Goal: Task Accomplishment & Management: Manage account settings

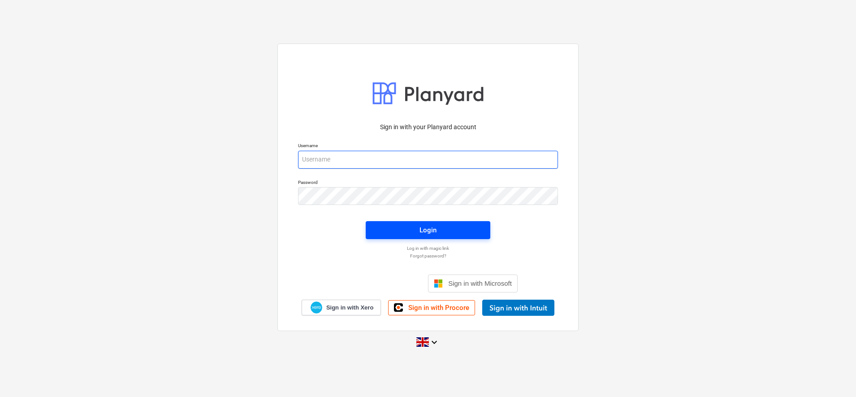
type input "[PERSON_NAME][EMAIL_ADDRESS][DOMAIN_NAME]"
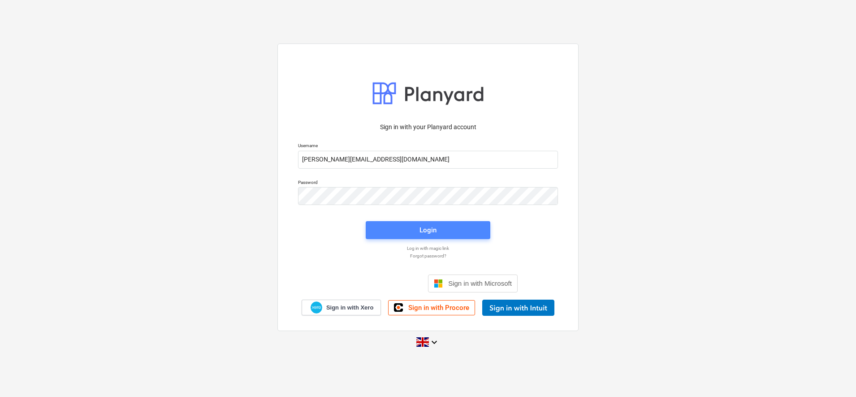
click at [418, 231] on span "Login" at bounding box center [427, 230] width 103 height 12
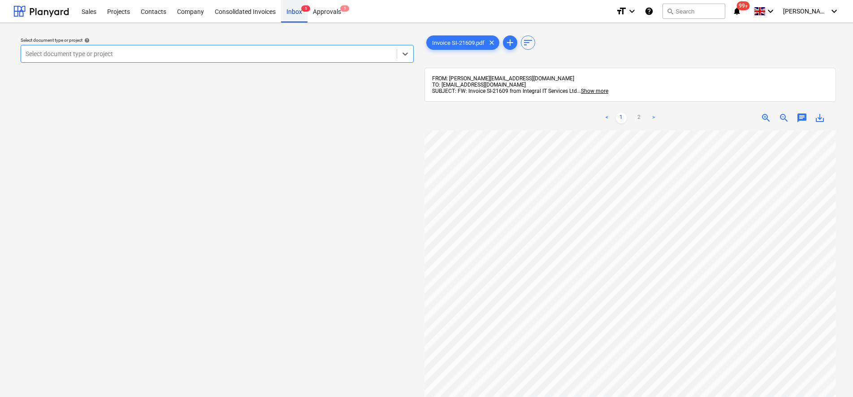
click at [288, 9] on div "Inbox 1" at bounding box center [294, 11] width 26 height 23
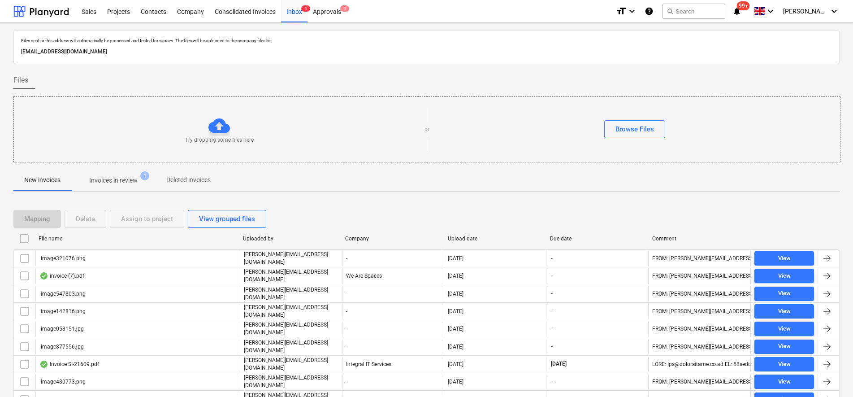
click at [22, 238] on input "checkbox" at bounding box center [24, 238] width 14 height 14
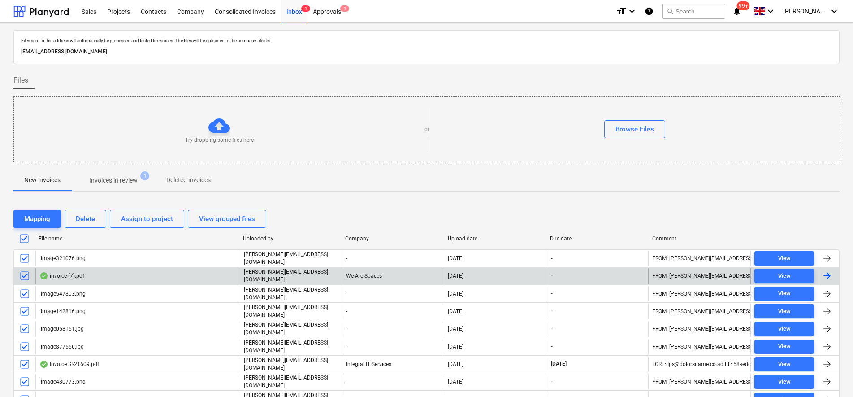
click at [24, 274] on input "checkbox" at bounding box center [24, 275] width 14 height 14
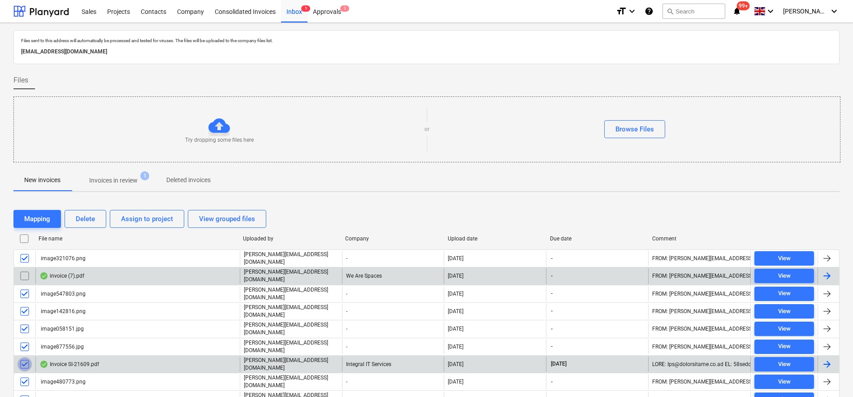
click at [24, 357] on input "checkbox" at bounding box center [24, 364] width 14 height 14
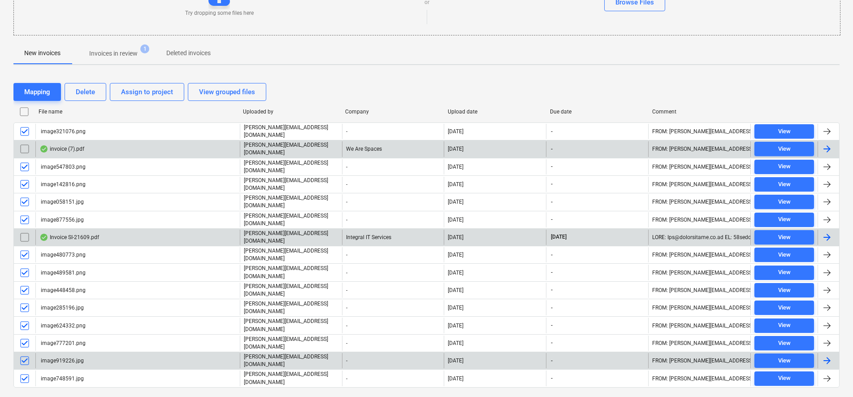
scroll to position [134, 0]
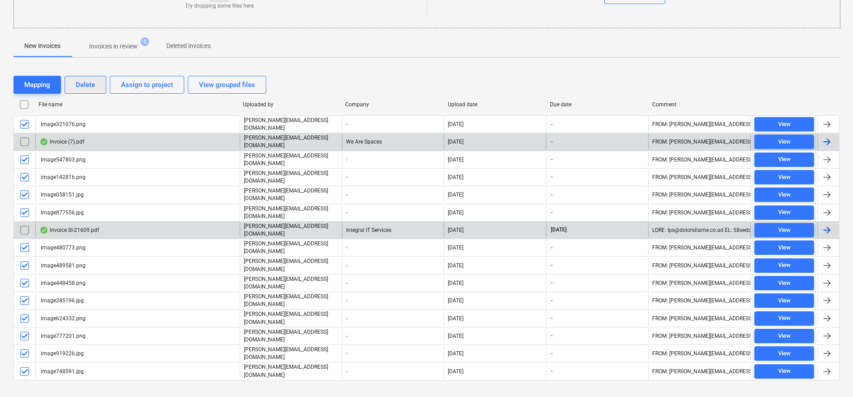
click at [95, 79] on div "Delete" at bounding box center [85, 85] width 19 height 12
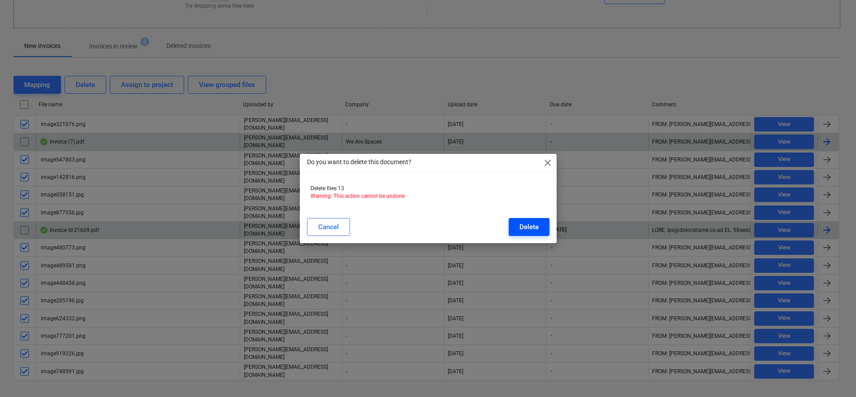
click at [515, 227] on button "Delete" at bounding box center [529, 227] width 41 height 18
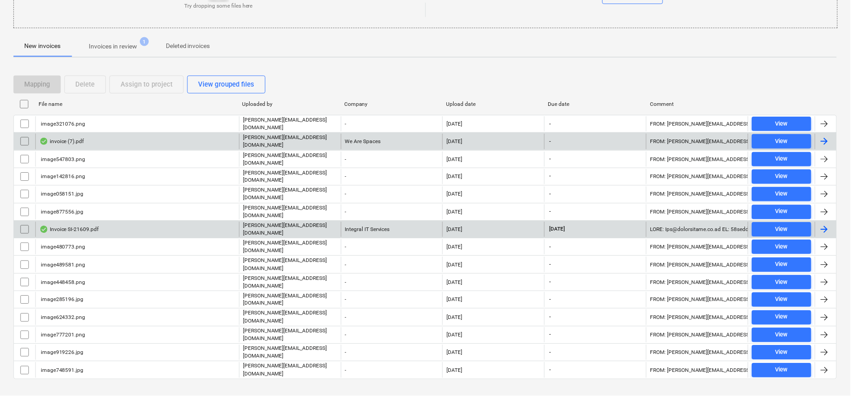
scroll to position [0, 0]
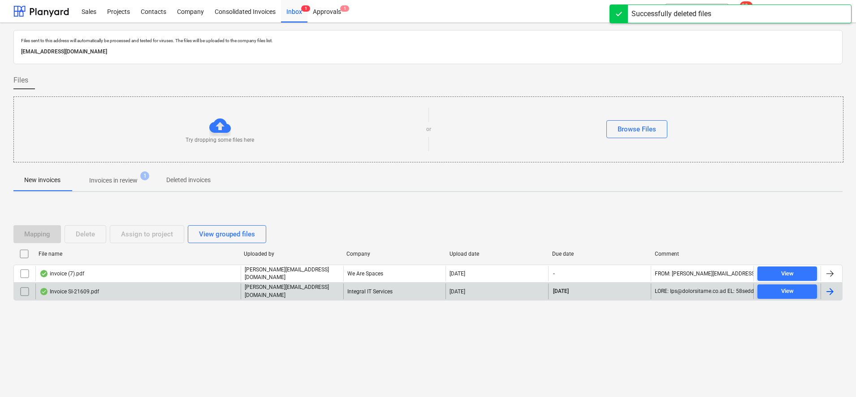
click at [111, 176] on p "Invoices in review" at bounding box center [113, 180] width 48 height 9
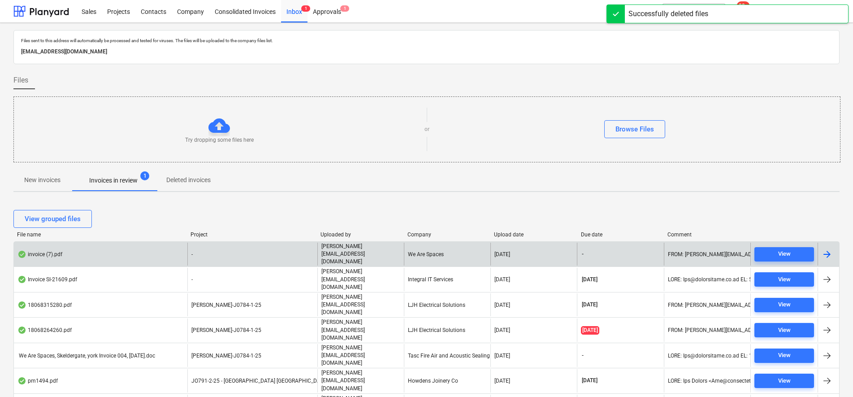
click at [80, 246] on div "invoice (7).pdf" at bounding box center [100, 253] width 173 height 23
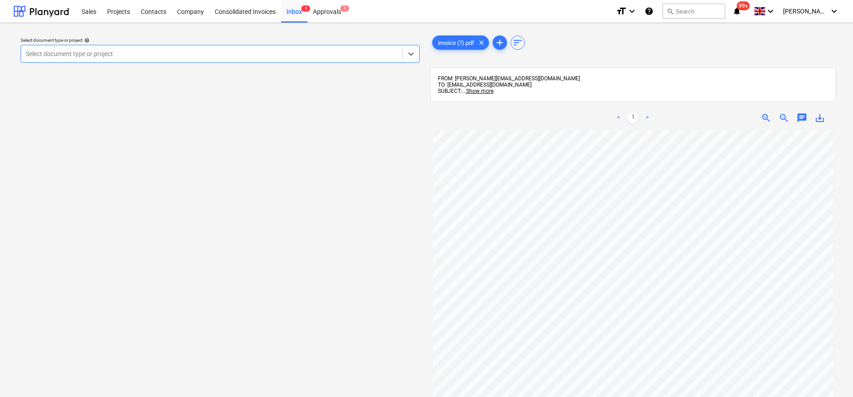
click at [160, 54] on div at bounding box center [212, 53] width 372 height 9
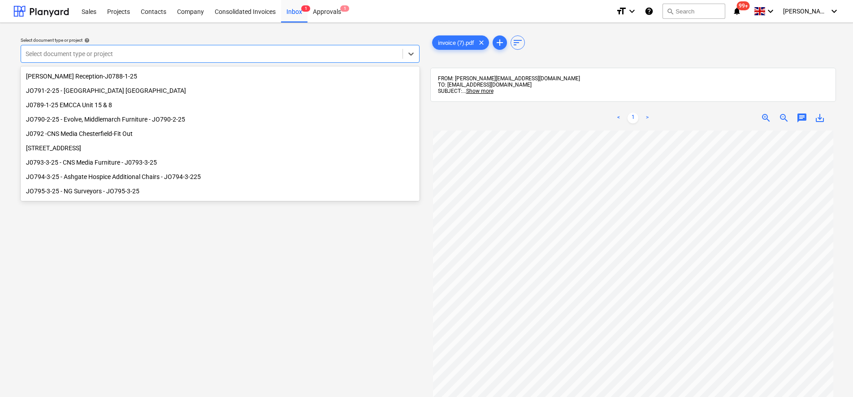
scroll to position [122, 0]
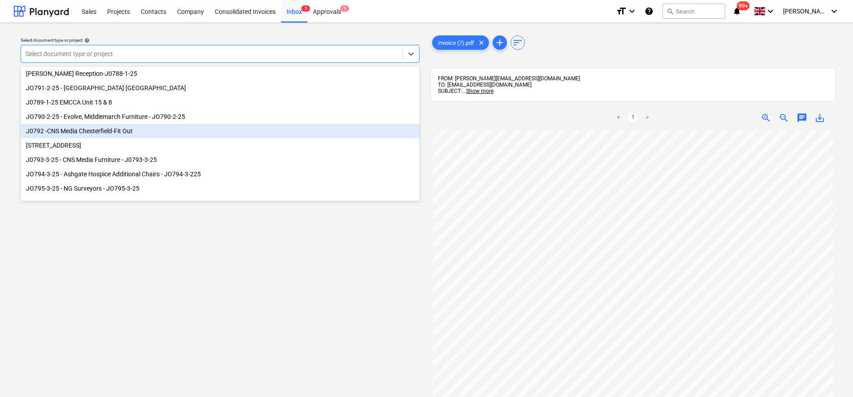
click at [120, 132] on div "J0792 -CNS Media Chesterfield-Fit Out" at bounding box center [220, 131] width 399 height 14
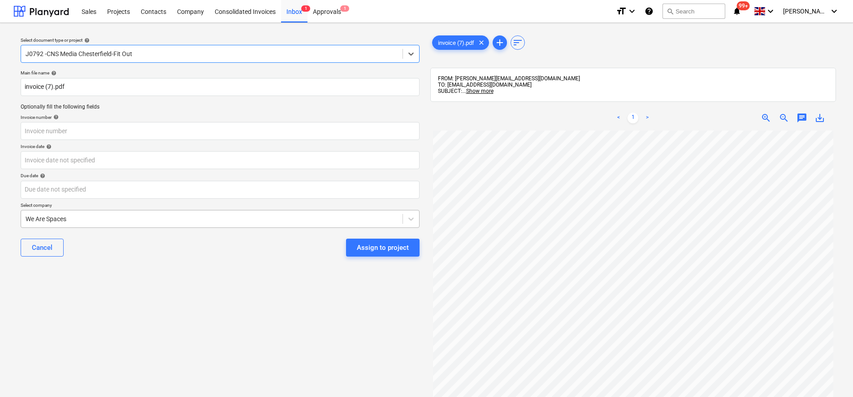
click at [78, 217] on div at bounding box center [212, 218] width 372 height 9
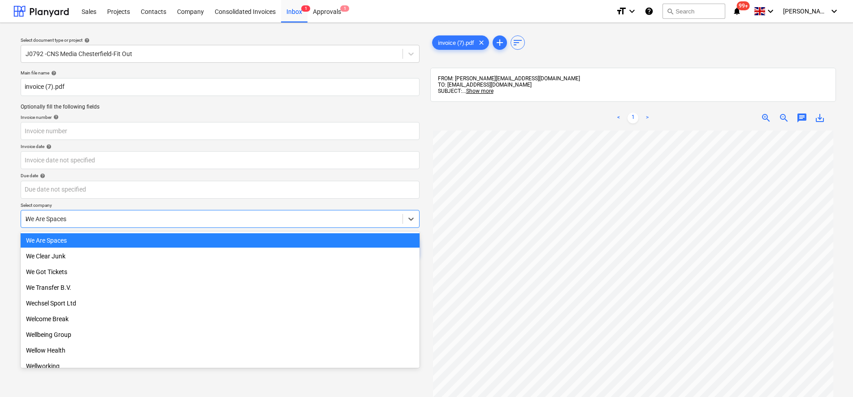
scroll to position [854, 0]
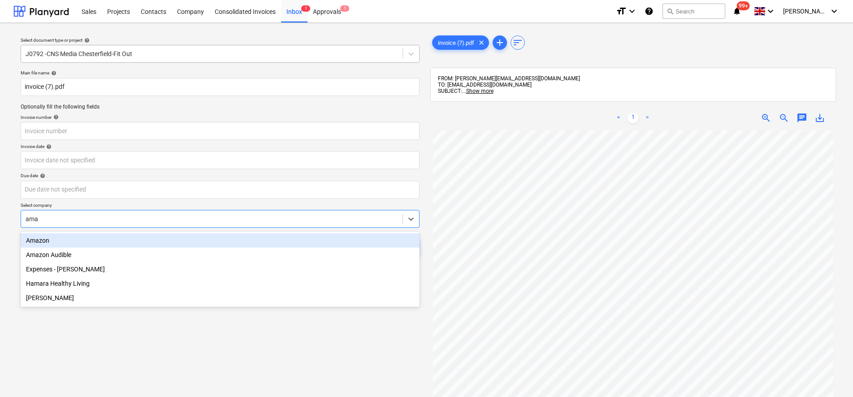
type input "ama"
click at [88, 55] on div at bounding box center [212, 53] width 372 height 9
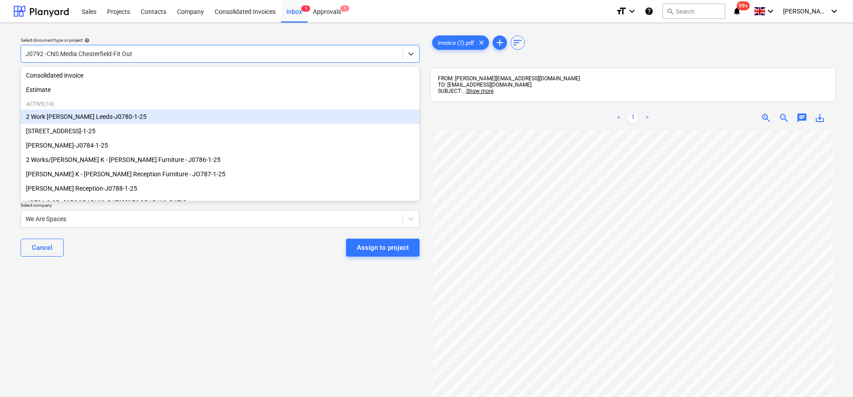
scroll to position [122, 0]
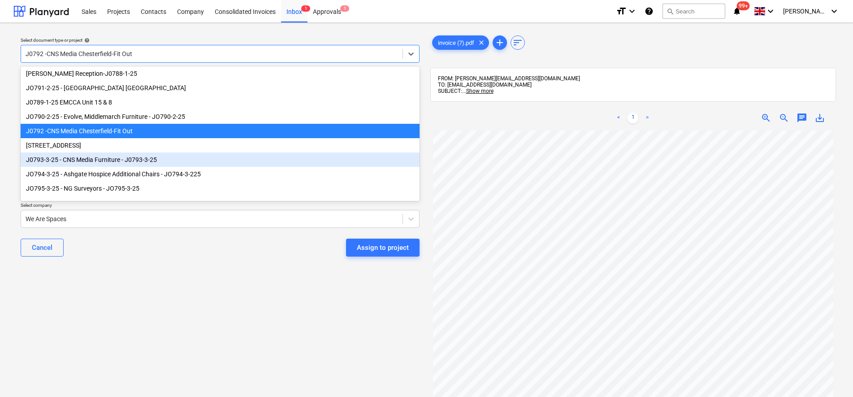
click at [70, 156] on div "J0793-3-25 - CNS Media Furniture - J0793-3-25" at bounding box center [220, 159] width 399 height 14
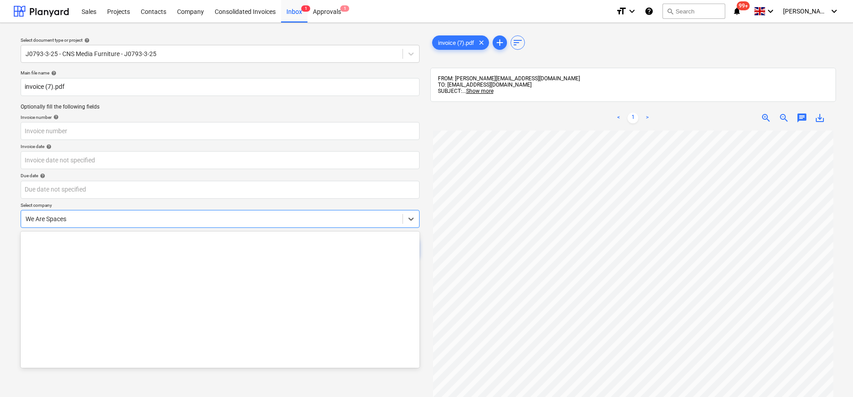
click at [65, 223] on div at bounding box center [212, 218] width 372 height 9
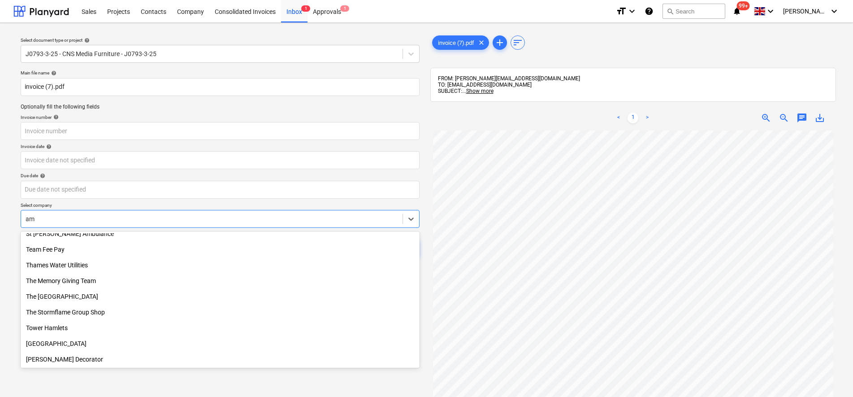
scroll to position [854, 0]
type input "ama"
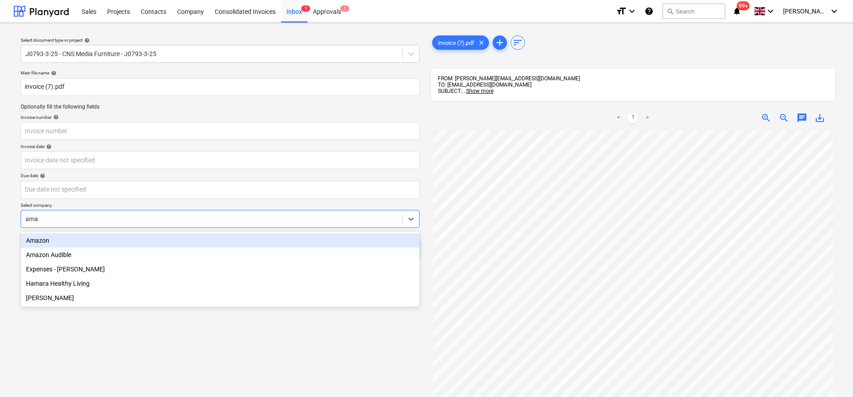
click at [67, 237] on div "Amazon" at bounding box center [220, 240] width 399 height 14
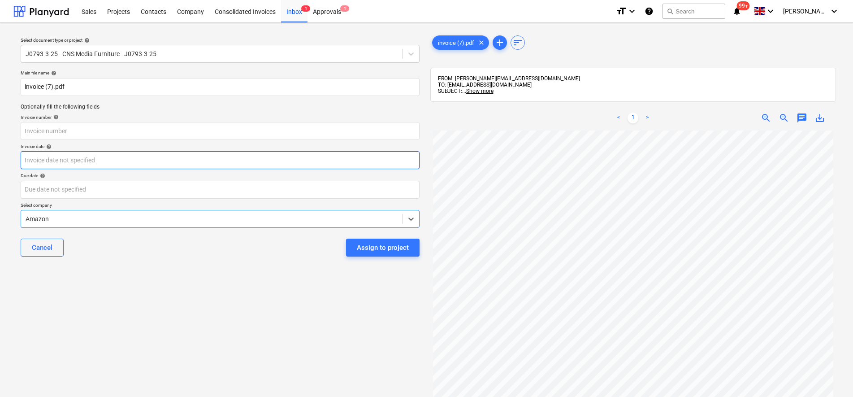
click at [87, 156] on body "Sales Projects Contacts Company Consolidated Invoices Inbox 1 Approvals 1 forma…" at bounding box center [426, 198] width 853 height 397
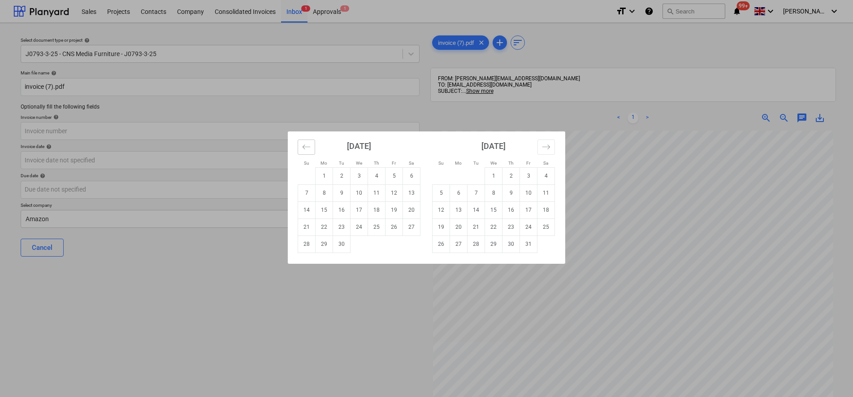
click at [305, 147] on icon "Move backward to switch to the previous month." at bounding box center [306, 147] width 9 height 9
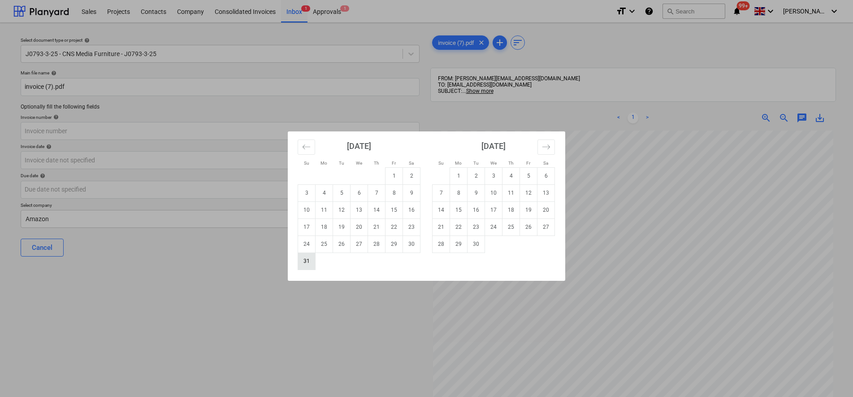
click at [310, 264] on td "31" at bounding box center [306, 260] width 17 height 17
type input "[DATE]"
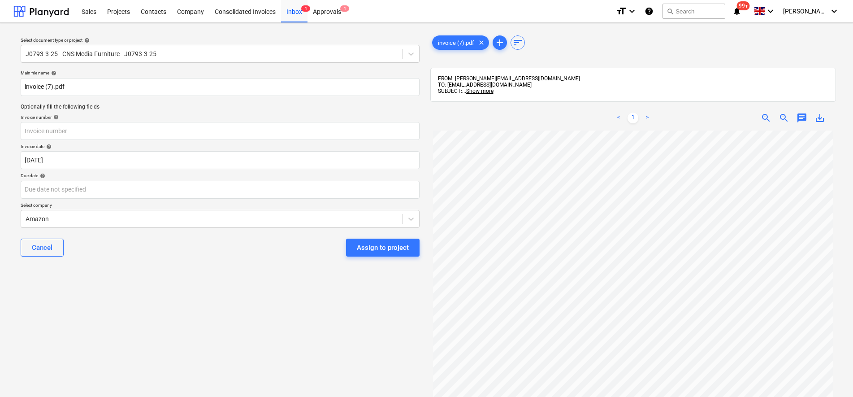
click at [343, 253] on div "Assign to project" at bounding box center [379, 247] width 81 height 18
click at [352, 252] on button "Assign to project" at bounding box center [383, 247] width 74 height 18
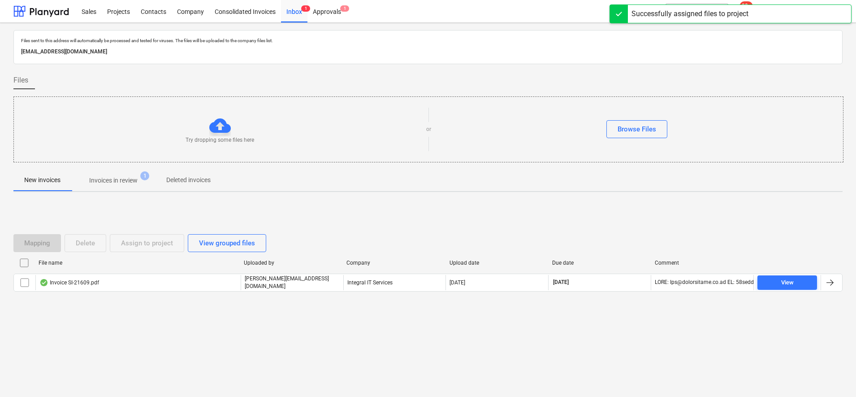
click at [133, 189] on button "Invoices in review 1" at bounding box center [113, 180] width 84 height 22
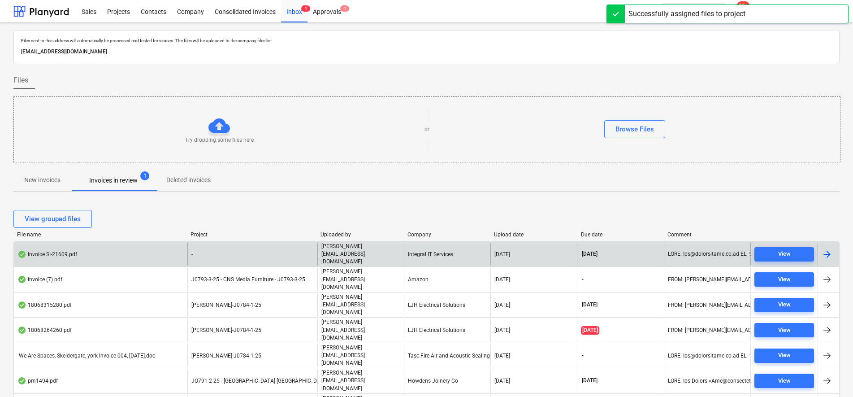
click at [152, 245] on div "Invoice SI-21609.pdf" at bounding box center [100, 253] width 173 height 23
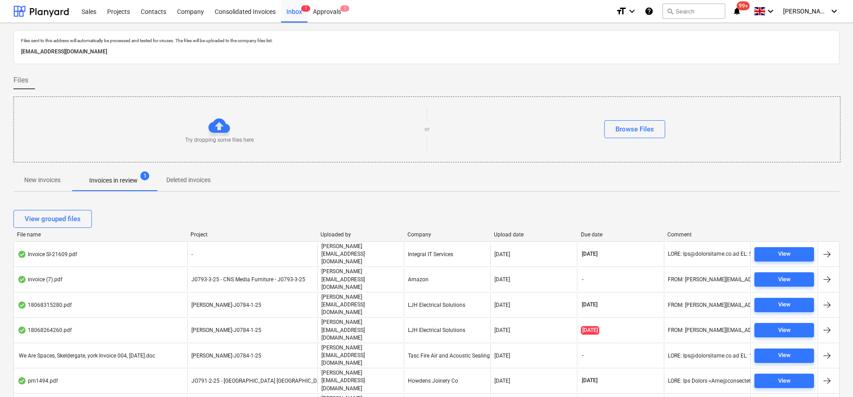
click at [217, 276] on span "J0793-3-25 - CNS Media Furniture - J0793-3-25" at bounding box center [248, 279] width 114 height 6
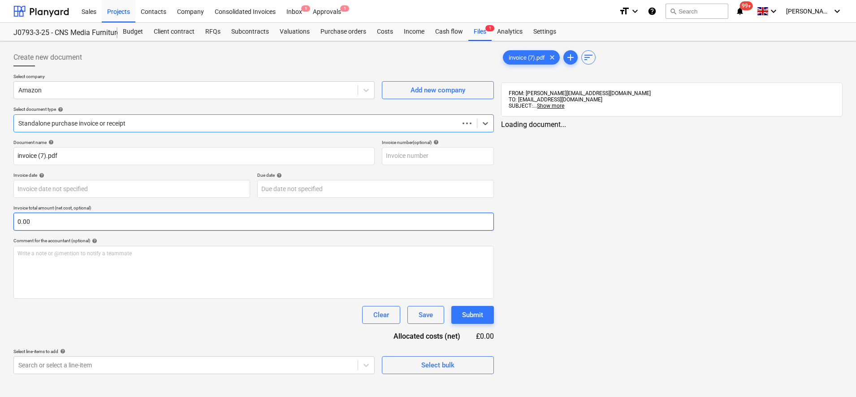
type input "[DATE]"
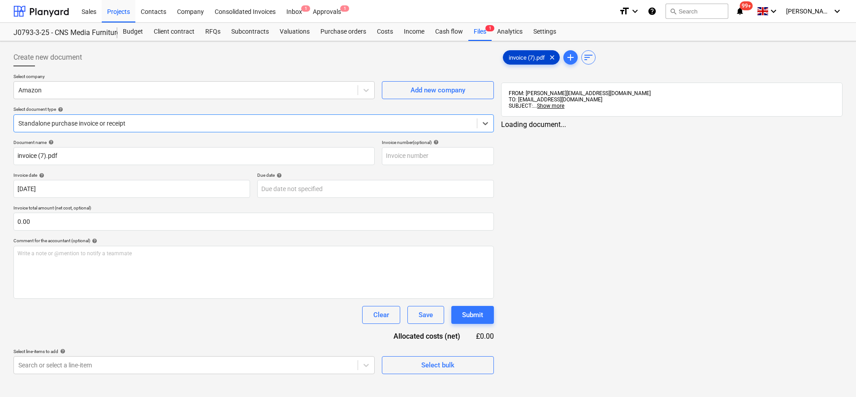
click at [532, 52] on div "invoice (7).pdf clear" at bounding box center [531, 57] width 57 height 14
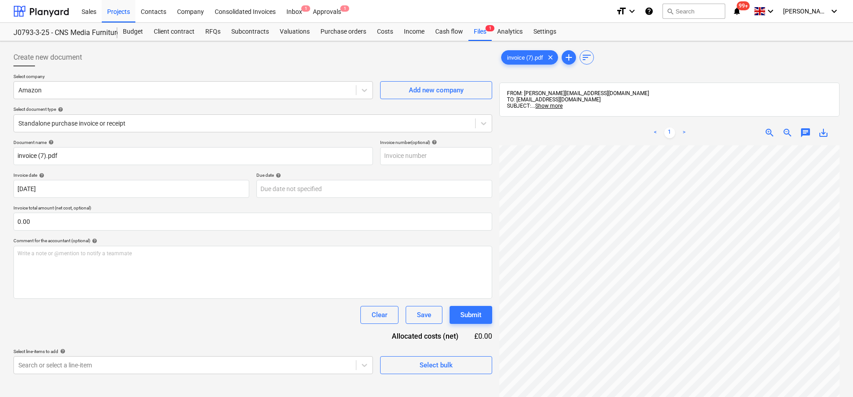
click at [591, 135] on div "< 1 > zoom_in zoom_out chat 0 save_alt" at bounding box center [669, 318] width 340 height 397
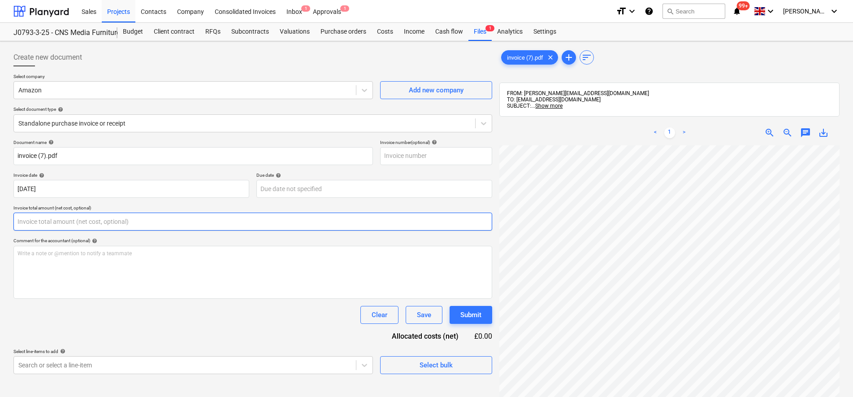
click at [89, 222] on input "text" at bounding box center [252, 221] width 479 height 18
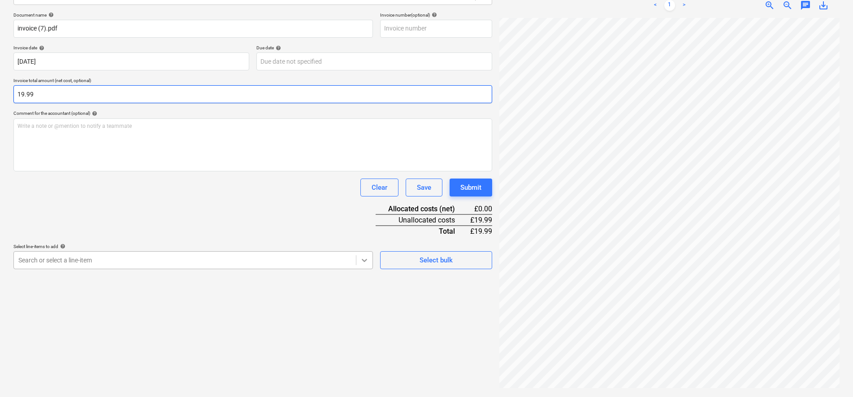
type input "19.99"
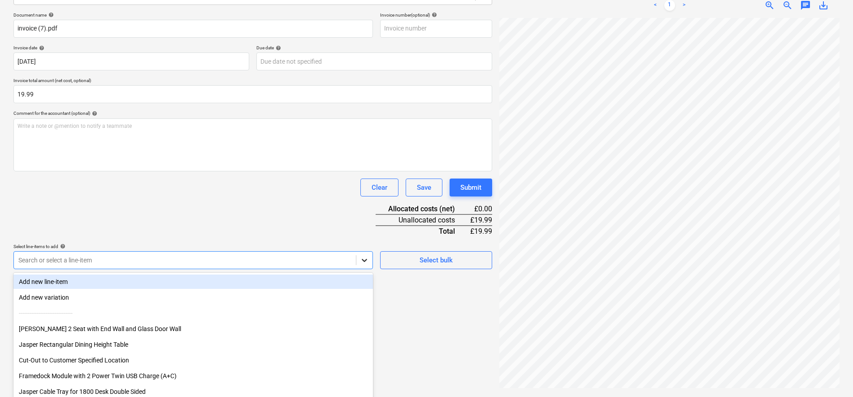
click at [358, 262] on body "Sales Projects Contacts Company Consolidated Invoices Inbox 1 Approvals 1 forma…" at bounding box center [426, 71] width 853 height 397
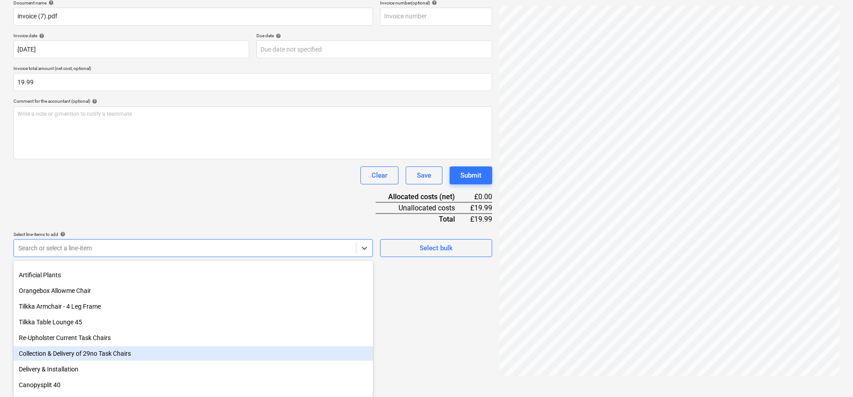
scroll to position [238, 0]
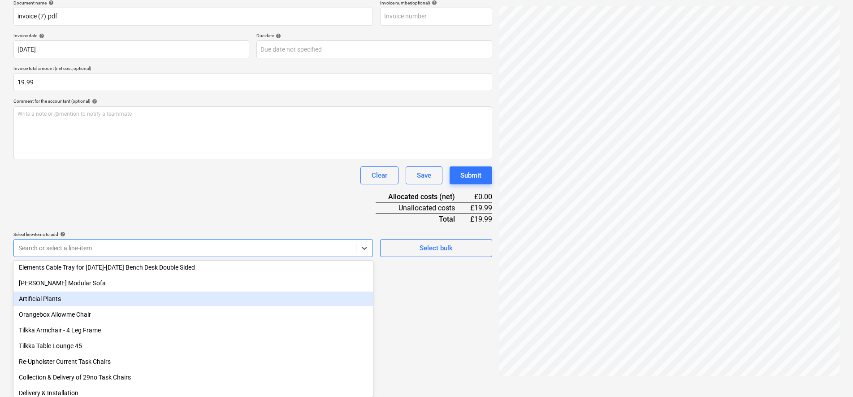
click at [76, 303] on div "Artificial Plants" at bounding box center [192, 298] width 359 height 14
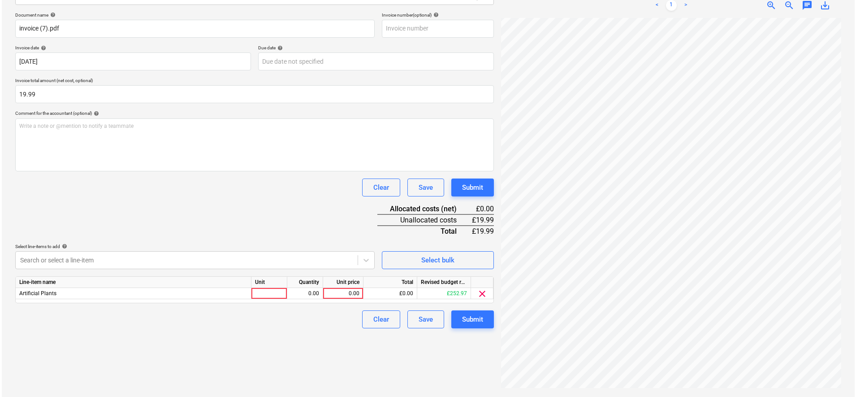
scroll to position [127, 0]
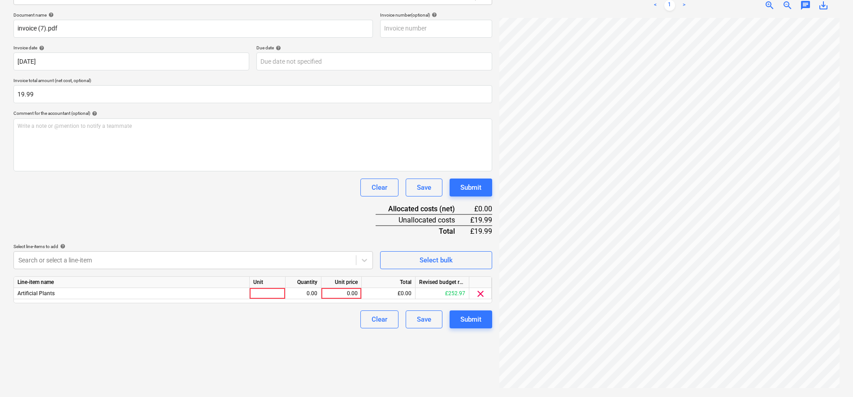
click at [125, 180] on div "Clear Save Submit" at bounding box center [252, 187] width 479 height 18
click at [260, 290] on div at bounding box center [268, 293] width 36 height 11
type input "pcs"
type input "16.66"
click at [473, 323] on div "Submit" at bounding box center [470, 319] width 21 height 12
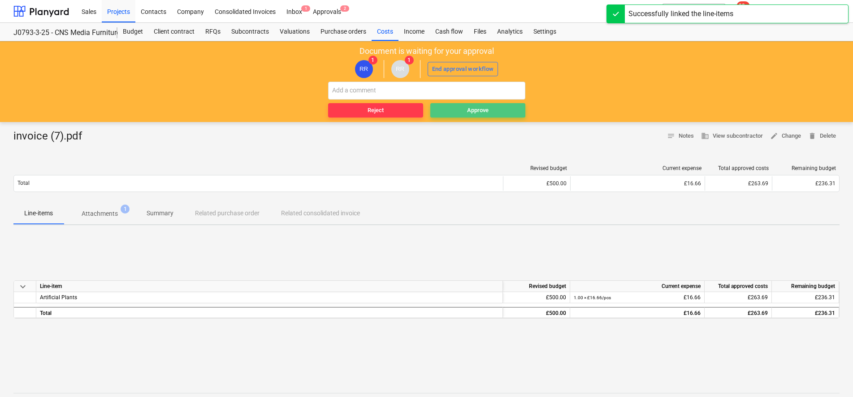
click at [481, 109] on div "Approve" at bounding box center [478, 110] width 22 height 10
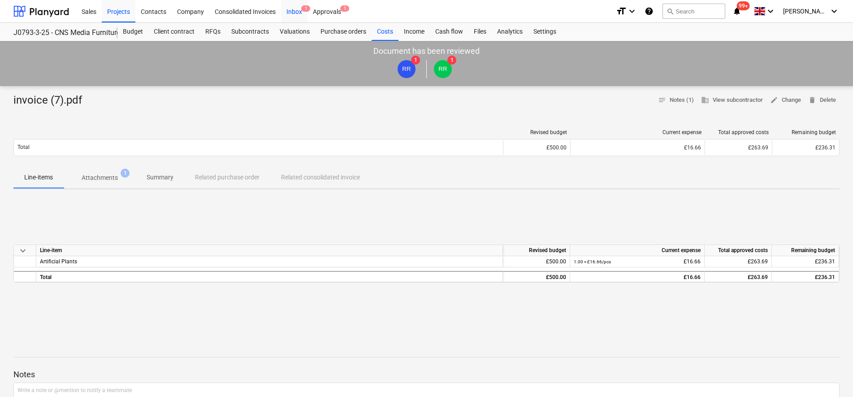
click at [300, 17] on div "Inbox 1" at bounding box center [294, 11] width 26 height 23
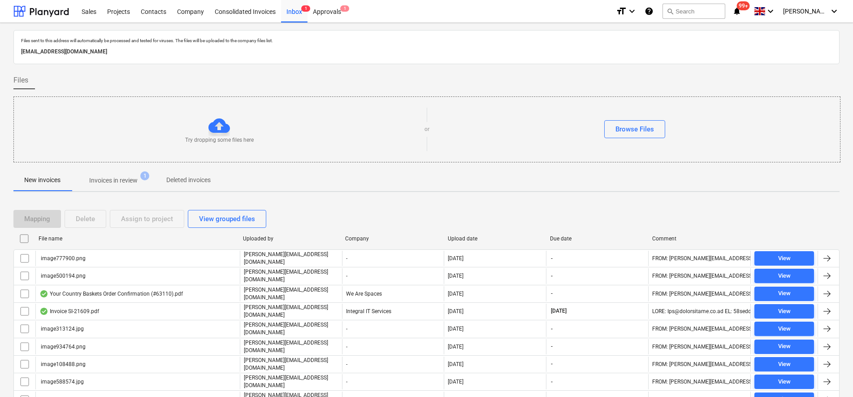
click at [23, 234] on input "checkbox" at bounding box center [24, 238] width 14 height 14
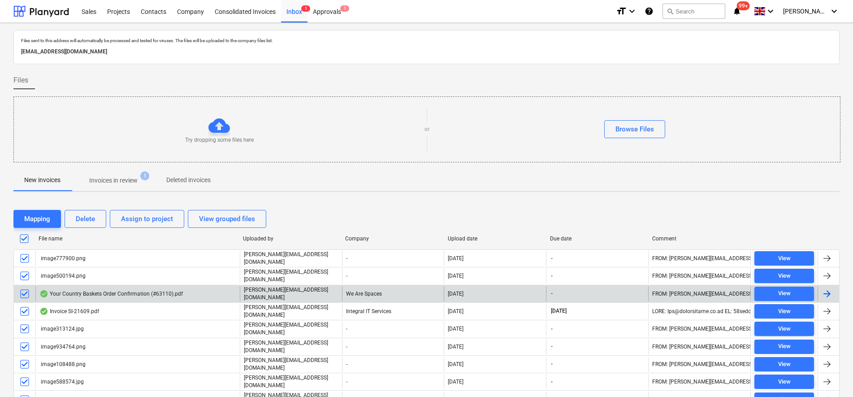
click at [26, 292] on input "checkbox" at bounding box center [24, 293] width 14 height 14
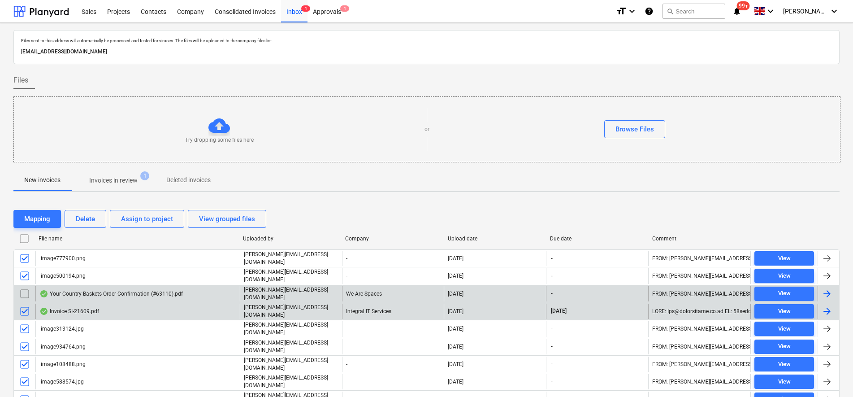
click at [24, 307] on input "checkbox" at bounding box center [24, 311] width 14 height 14
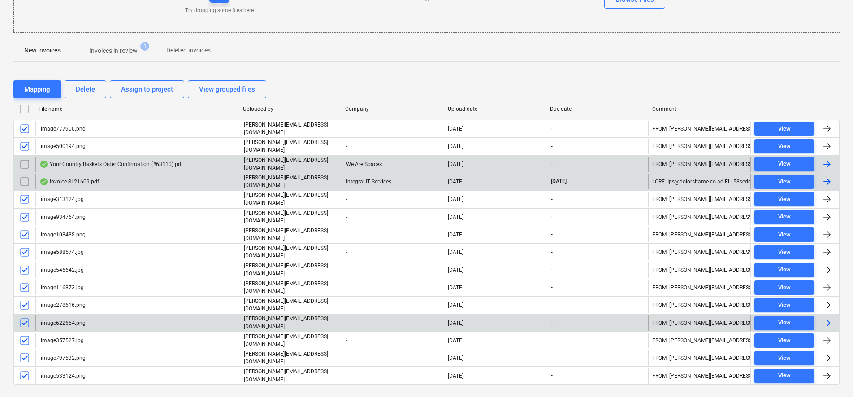
scroll to position [134, 0]
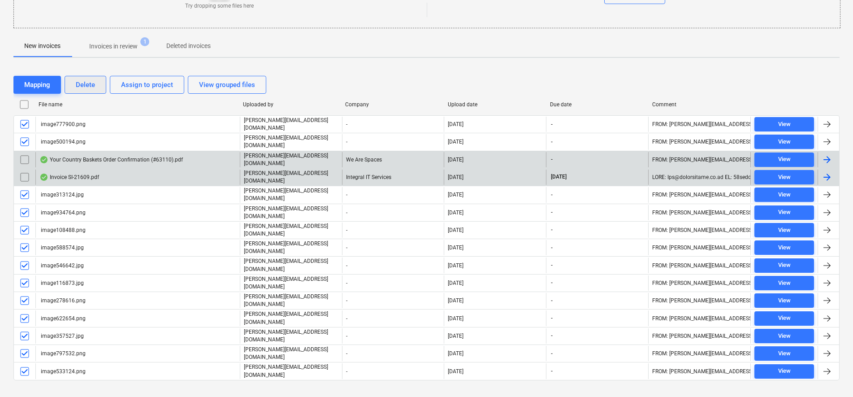
click at [81, 89] on div "Delete" at bounding box center [85, 85] width 19 height 12
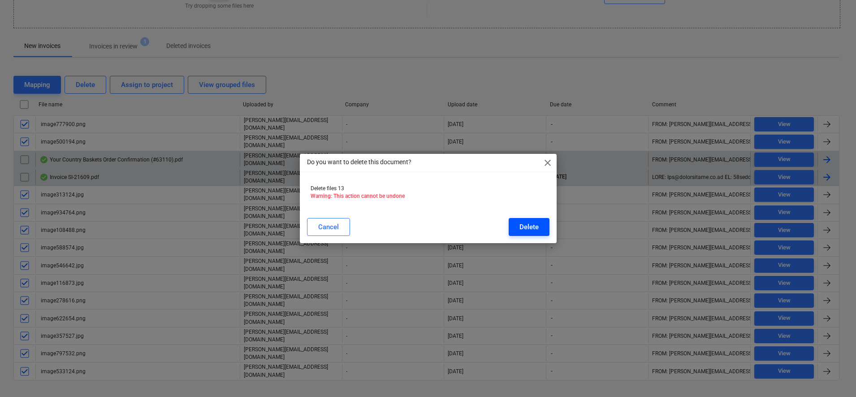
click at [520, 228] on div "Delete" at bounding box center [528, 227] width 19 height 12
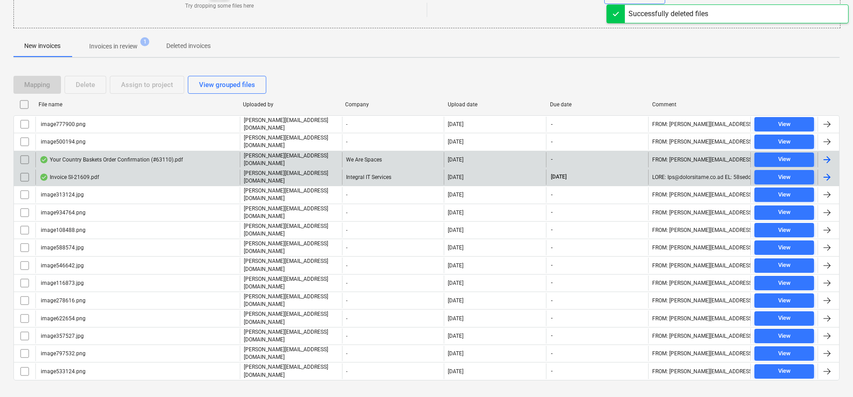
scroll to position [0, 0]
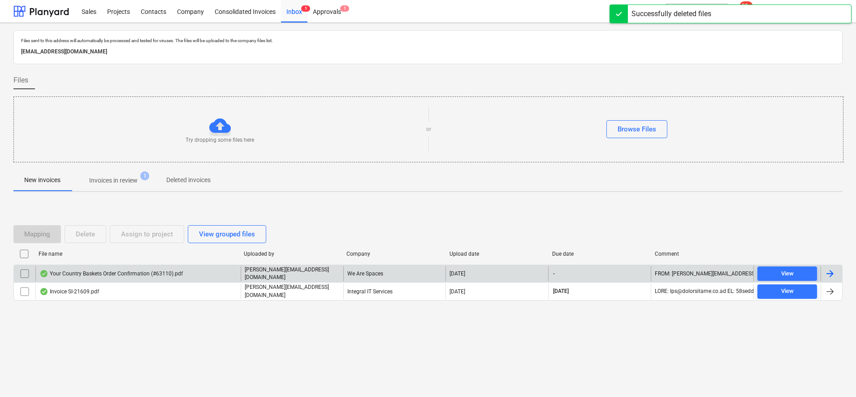
click at [118, 268] on div "Your Country Baskets Order Confirmation (#63110).pdf" at bounding box center [137, 273] width 205 height 15
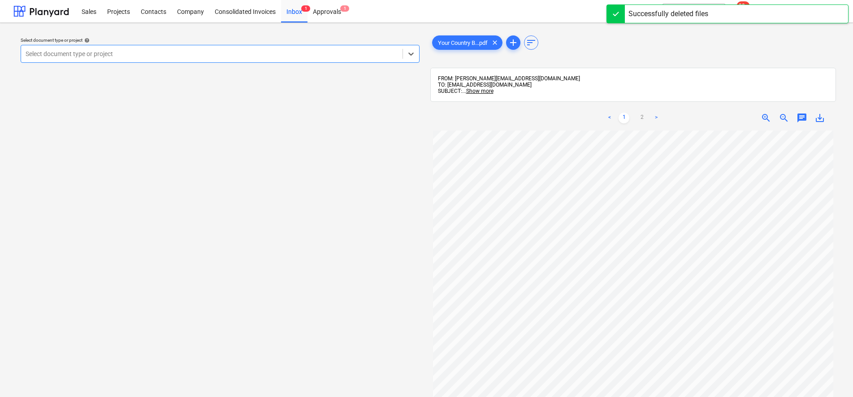
scroll to position [196, 0]
click at [298, 59] on div "Select document type or project" at bounding box center [211, 54] width 381 height 13
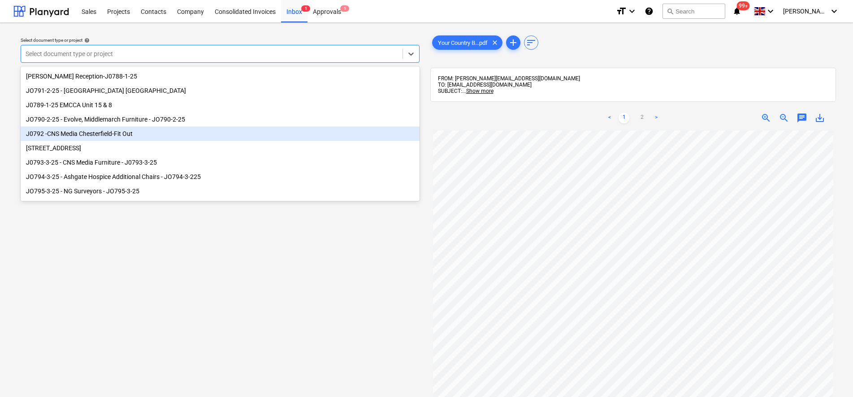
scroll to position [122, 0]
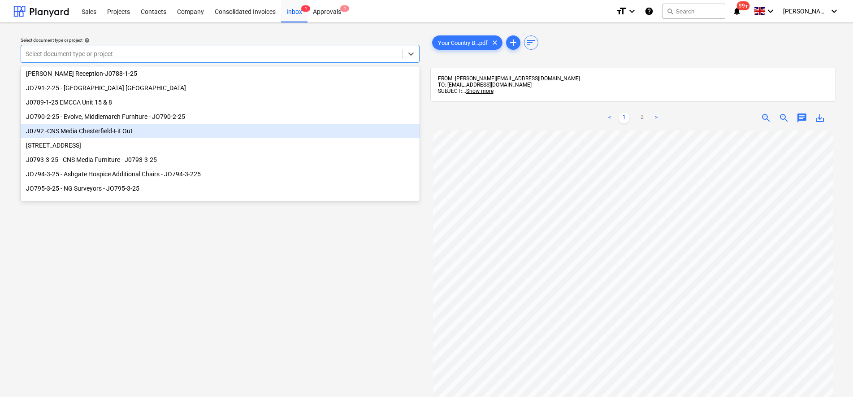
click at [94, 129] on div "J0792 -CNS Media Chesterfield-Fit Out" at bounding box center [220, 131] width 399 height 14
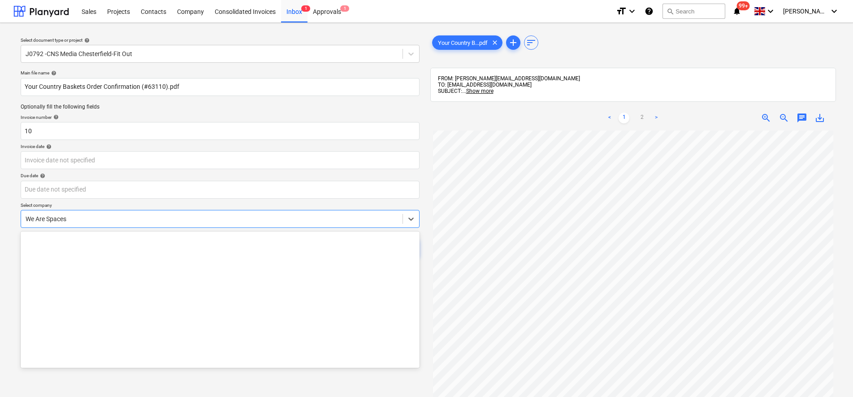
click at [82, 215] on div at bounding box center [212, 218] width 372 height 9
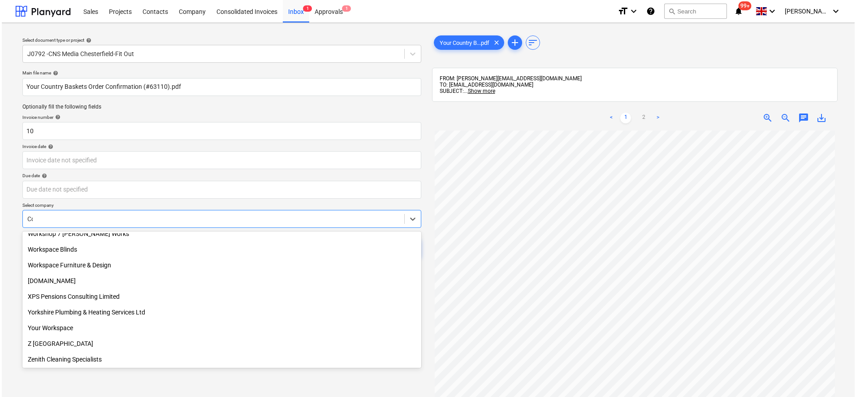
scroll to position [305, 0]
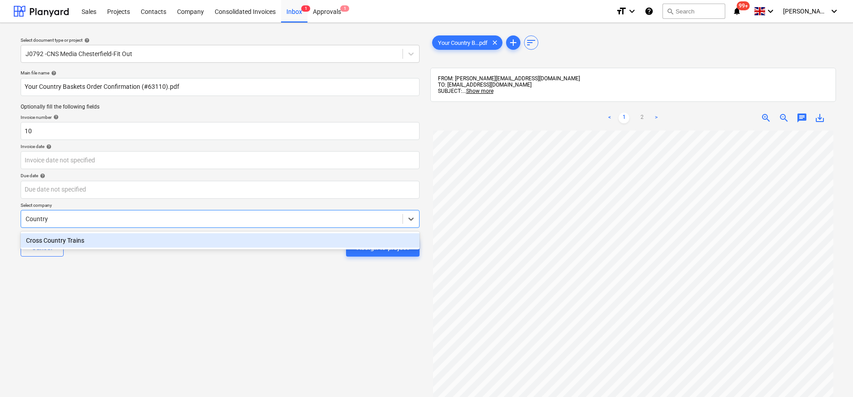
type input "Country"
drag, startPoint x: 234, startPoint y: 313, endPoint x: 238, endPoint y: 318, distance: 7.0
click at [233, 314] on div "Select document type or project help J0792 -CNS Media Chesterfield-Fit Out Main…" at bounding box center [219, 268] width 413 height 476
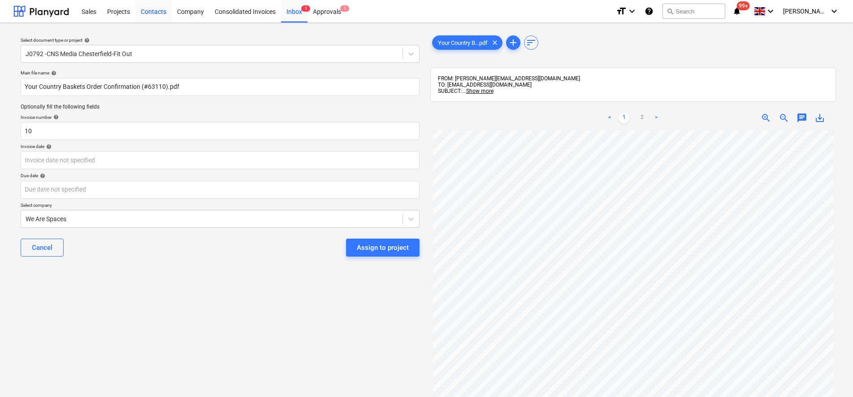
click at [160, 12] on div "Contacts" at bounding box center [153, 11] width 36 height 23
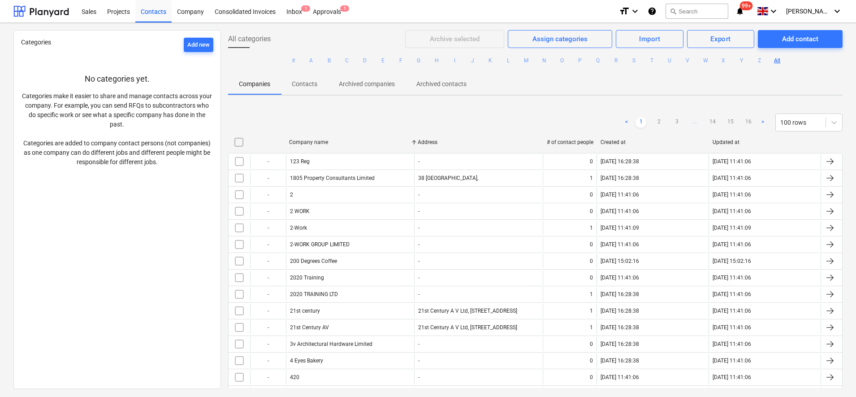
click at [790, 30] on div "Categories Add new No categories yet. Categories make it easier to share and ma…" at bounding box center [428, 210] width 856 height 374
click at [790, 39] on div "Add contact" at bounding box center [800, 39] width 36 height 12
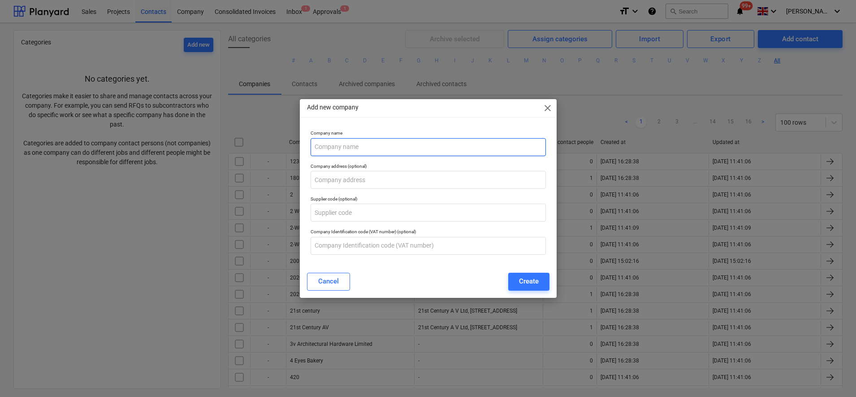
click at [371, 144] on input "text" at bounding box center [428, 147] width 235 height 18
type input "Country Baskets"
drag, startPoint x: 538, startPoint y: 279, endPoint x: 528, endPoint y: 283, distance: 10.7
click at [538, 281] on div "Create" at bounding box center [529, 281] width 20 height 12
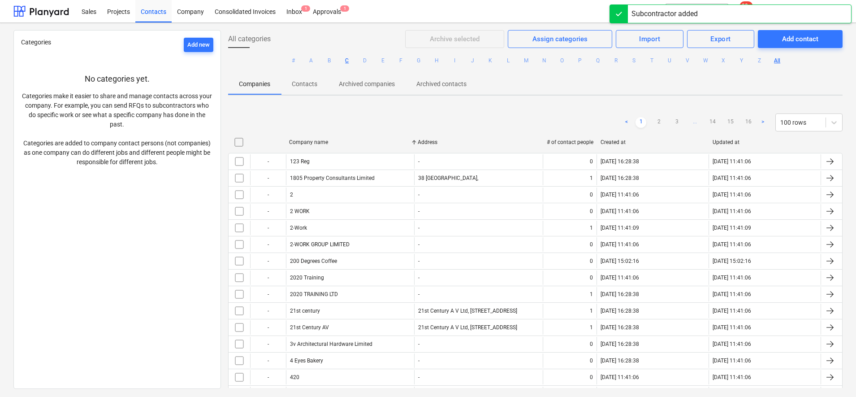
click at [345, 60] on button "C" at bounding box center [347, 60] width 11 height 11
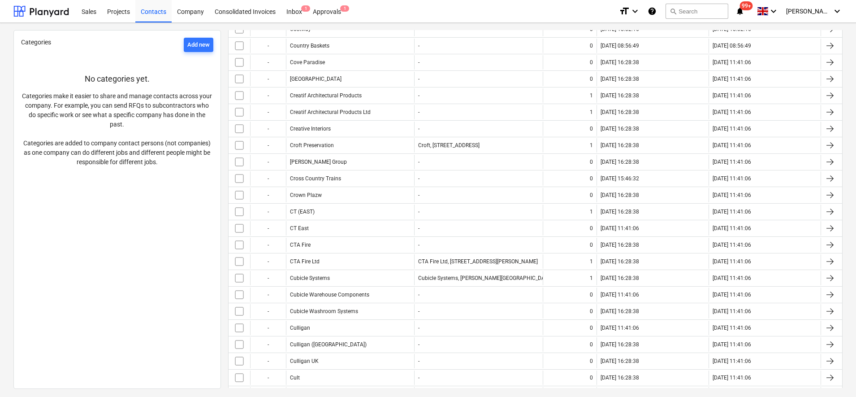
scroll to position [1905, 0]
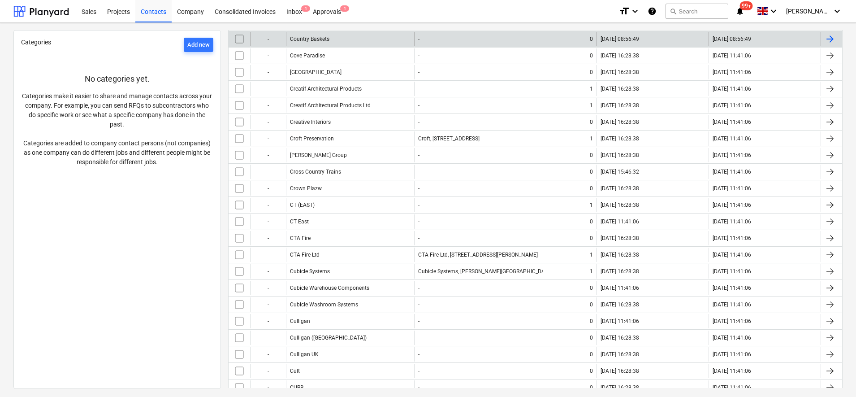
click at [307, 35] on div "Country Baskets" at bounding box center [350, 39] width 129 height 14
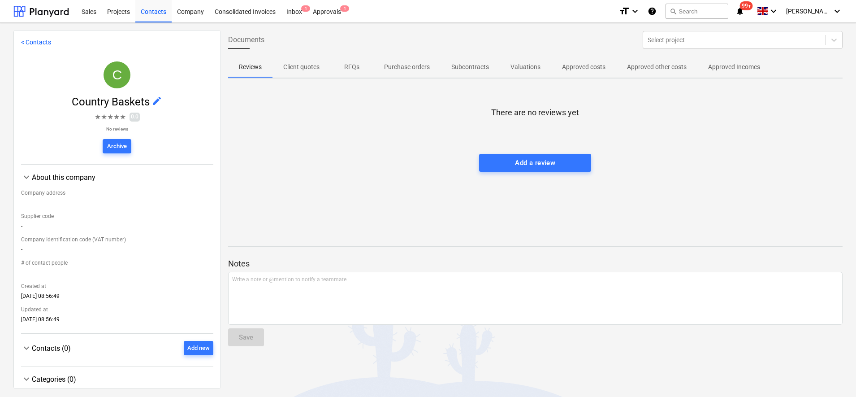
scroll to position [15, 0]
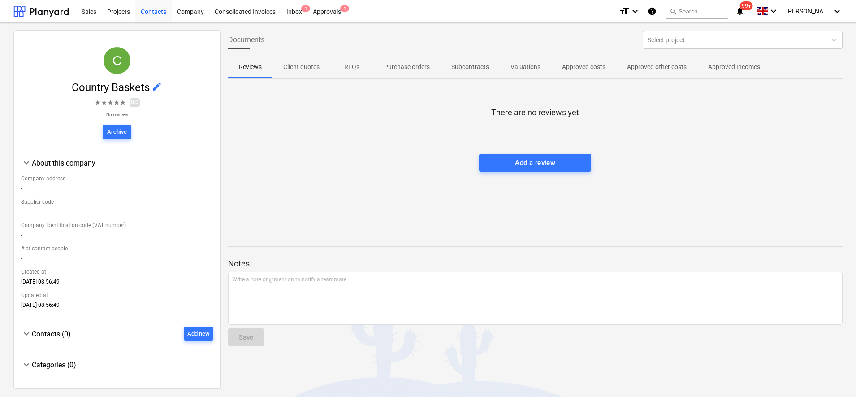
click at [60, 330] on span "Contacts (0)" at bounding box center [51, 333] width 39 height 9
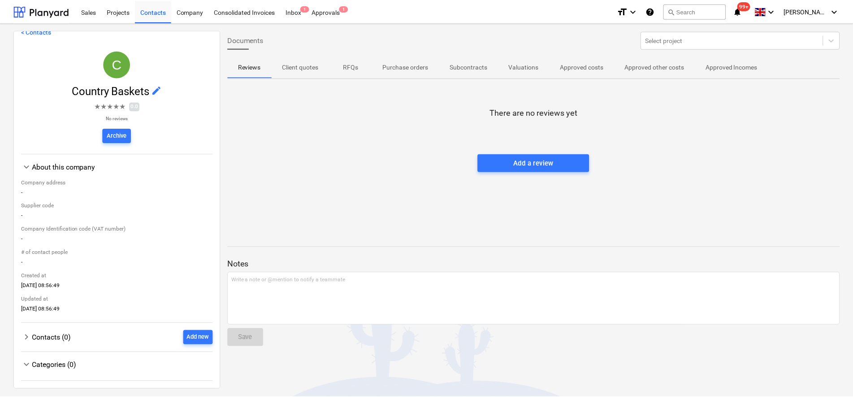
scroll to position [11, 0]
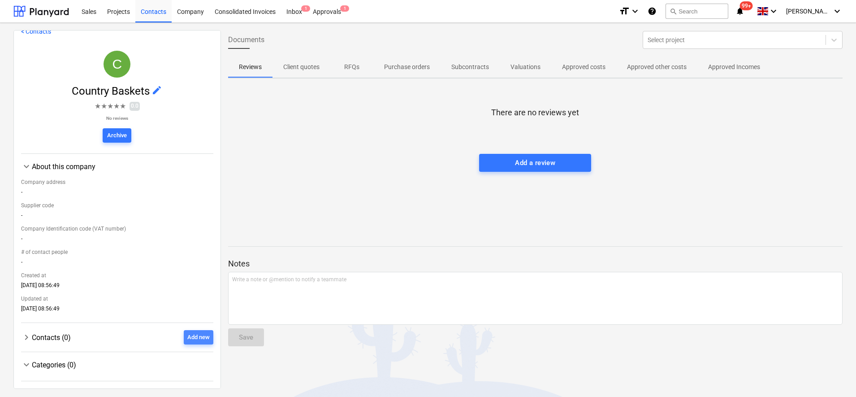
click at [187, 335] on div "Add new" at bounding box center [198, 337] width 22 height 10
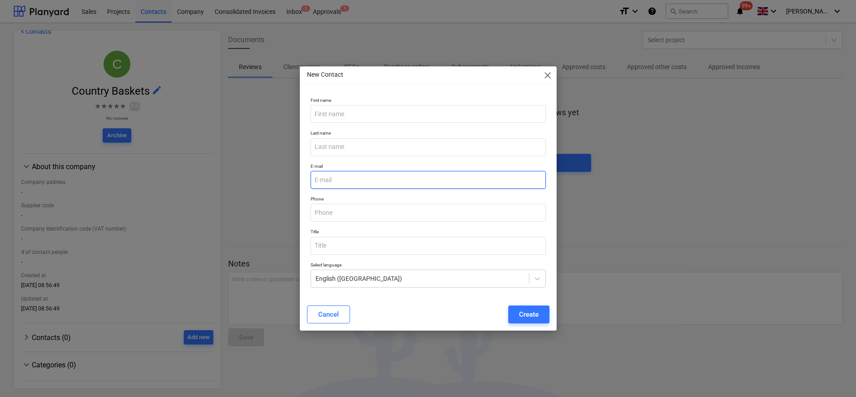
click at [332, 175] on input "email" at bounding box center [428, 180] width 235 height 18
paste input "[EMAIL_ADDRESS][DOMAIN_NAME]"
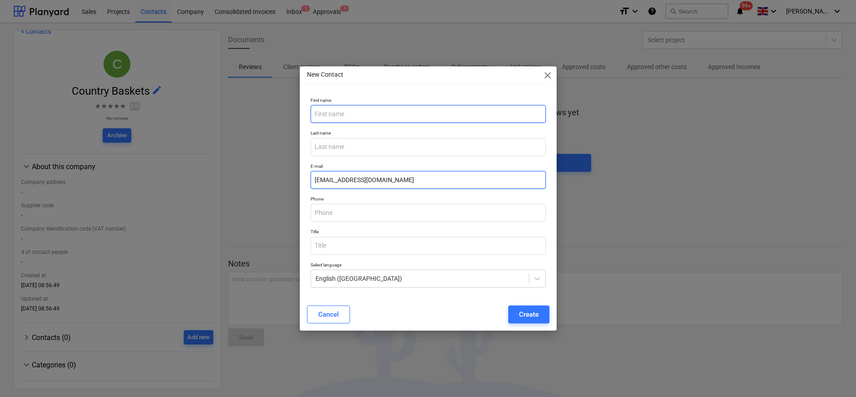
type input "[EMAIL_ADDRESS][DOMAIN_NAME]"
click at [331, 109] on input "text" at bounding box center [428, 114] width 235 height 18
type input "Country Baskets"
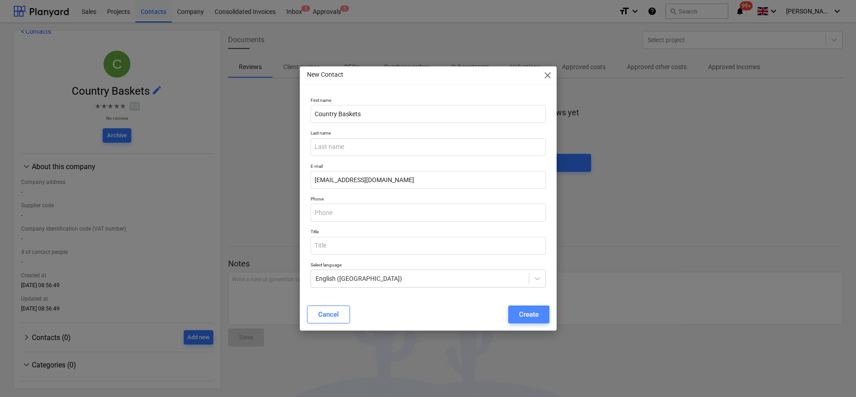
click at [535, 308] on div "Create" at bounding box center [529, 314] width 20 height 12
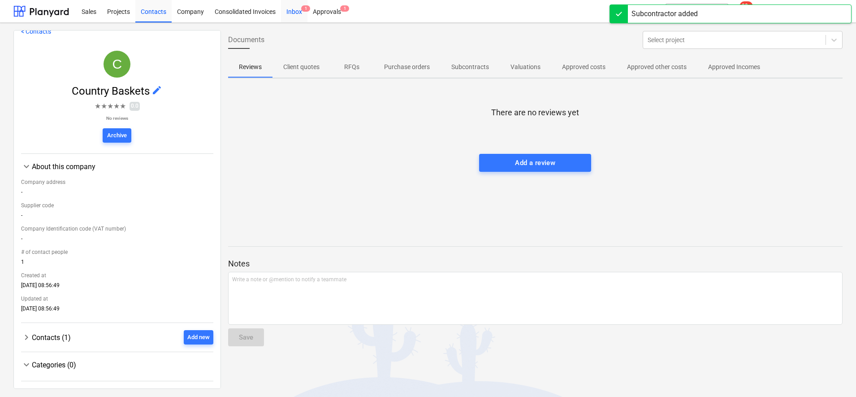
click at [306, 9] on span "1" at bounding box center [305, 8] width 9 height 6
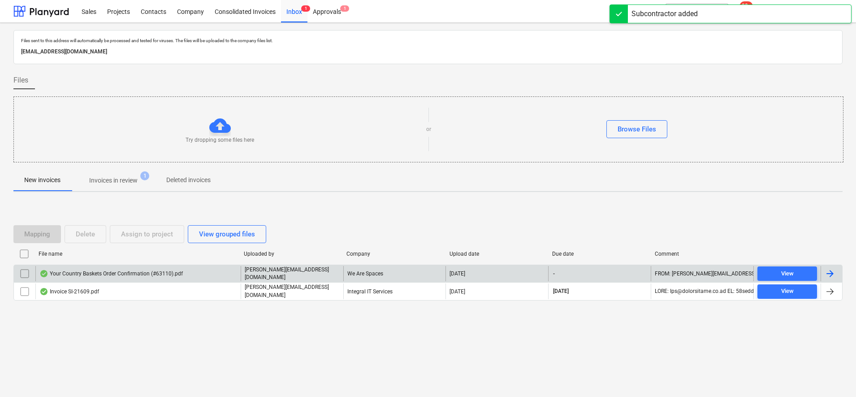
click at [134, 272] on div "Your Country Baskets Order Confirmation (#63110).pdf" at bounding box center [110, 273] width 143 height 7
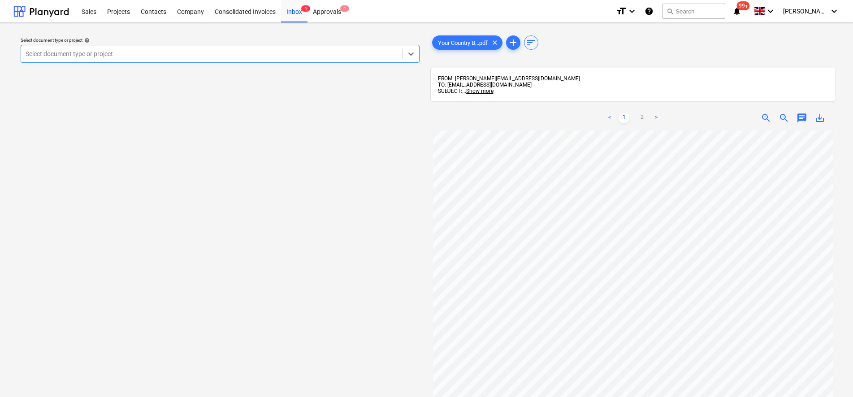
click at [226, 55] on div at bounding box center [212, 53] width 372 height 9
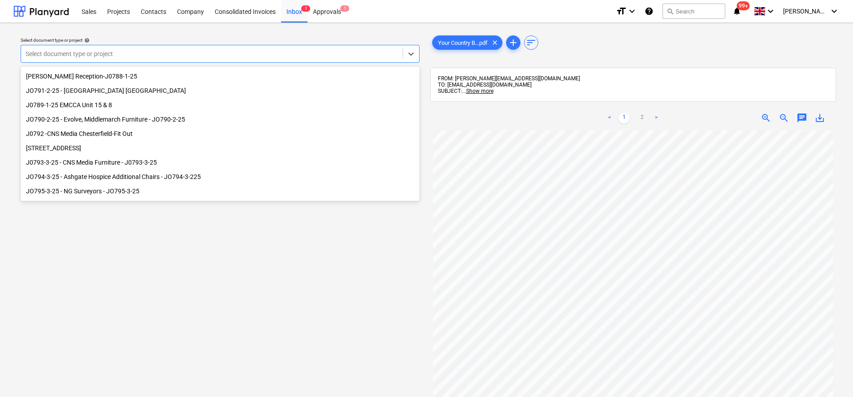
scroll to position [122, 0]
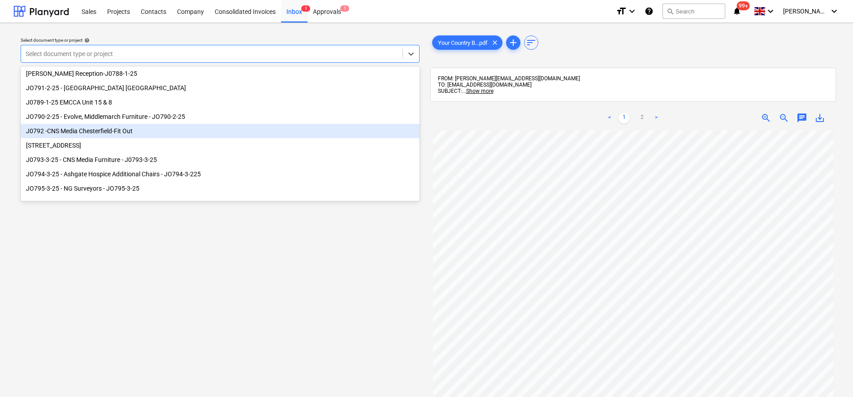
click at [98, 129] on div "J0792 -CNS Media Chesterfield-Fit Out" at bounding box center [220, 131] width 399 height 14
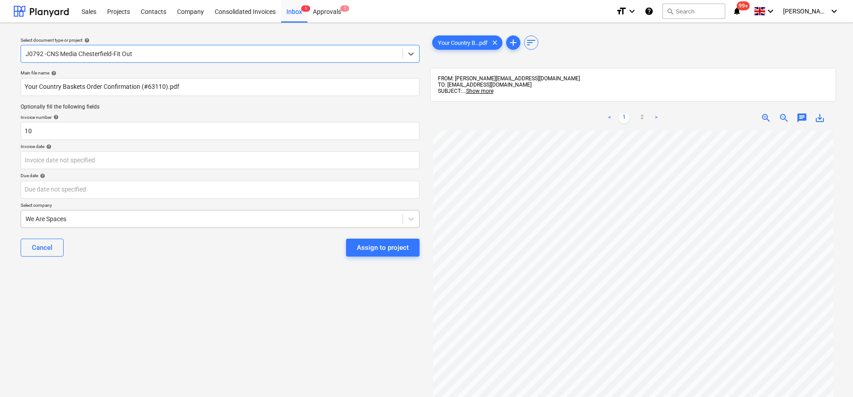
click at [56, 214] on div at bounding box center [212, 218] width 372 height 9
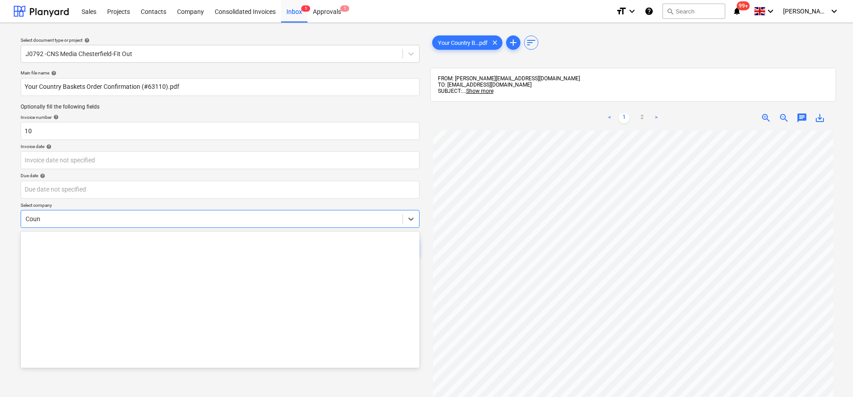
scroll to position [179, 0]
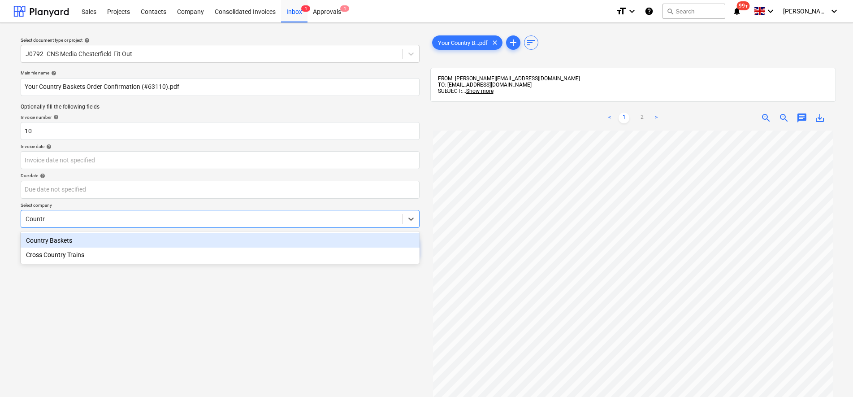
type input "Country"
click at [50, 236] on div "Country Baskets" at bounding box center [220, 240] width 399 height 14
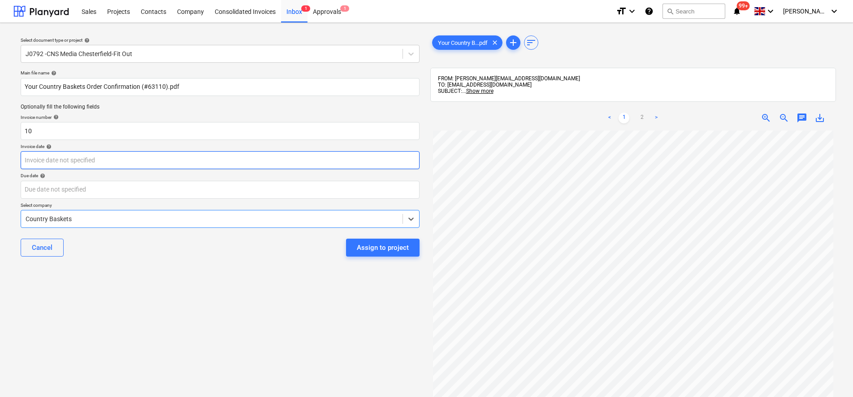
click at [82, 165] on body "Sales Projects Contacts Company Consolidated Invoices Inbox 1 Approvals 1 forma…" at bounding box center [426, 198] width 853 height 397
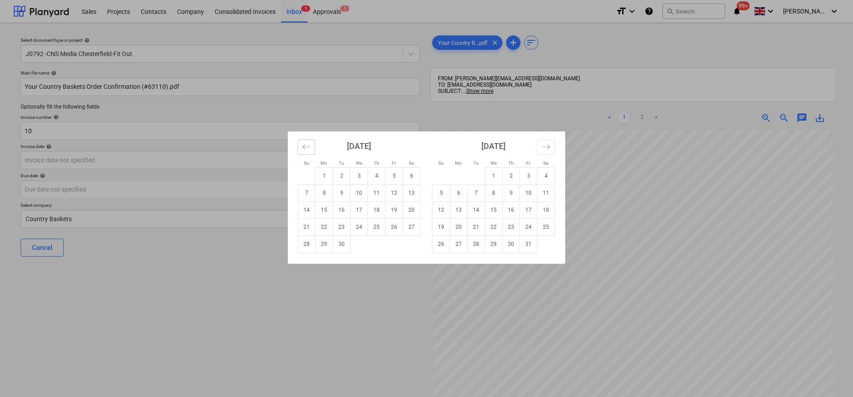
click at [305, 146] on icon "Move backward to switch to the previous month." at bounding box center [306, 147] width 9 height 9
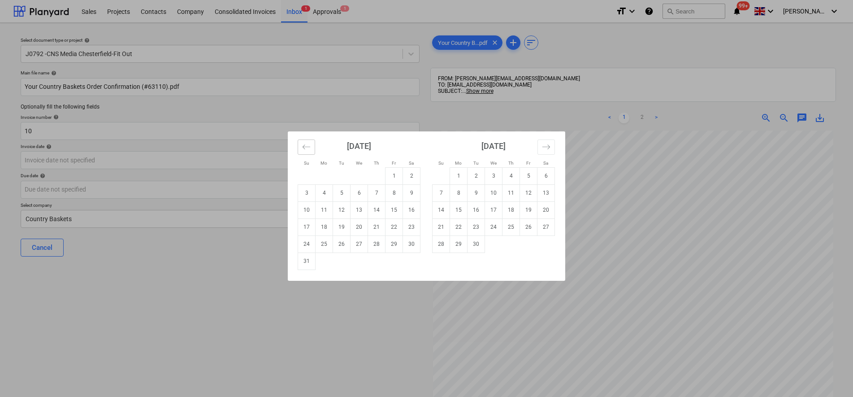
click at [305, 146] on icon "Move backward to switch to the previous month." at bounding box center [306, 147] width 9 height 9
click at [338, 211] on td "15" at bounding box center [341, 209] width 17 height 17
type input "[DATE]"
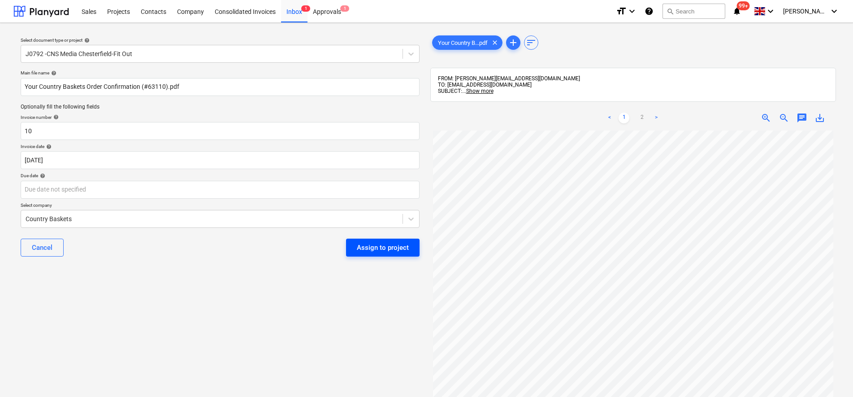
click at [381, 251] on div "Assign to project" at bounding box center [383, 248] width 52 height 12
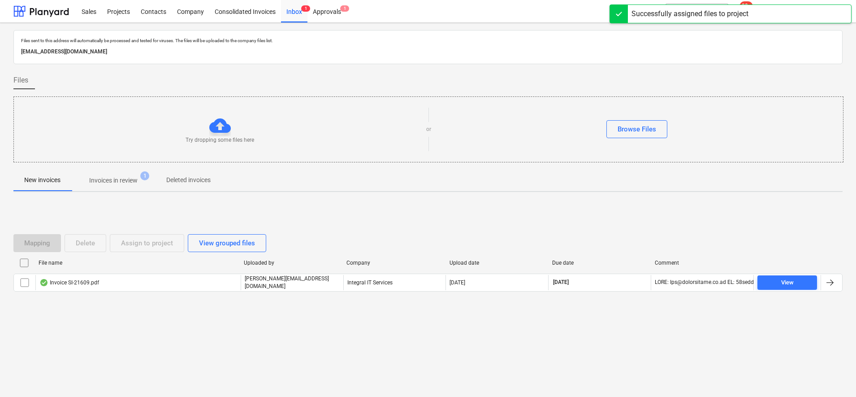
click at [110, 177] on p "Invoices in review" at bounding box center [113, 180] width 48 height 9
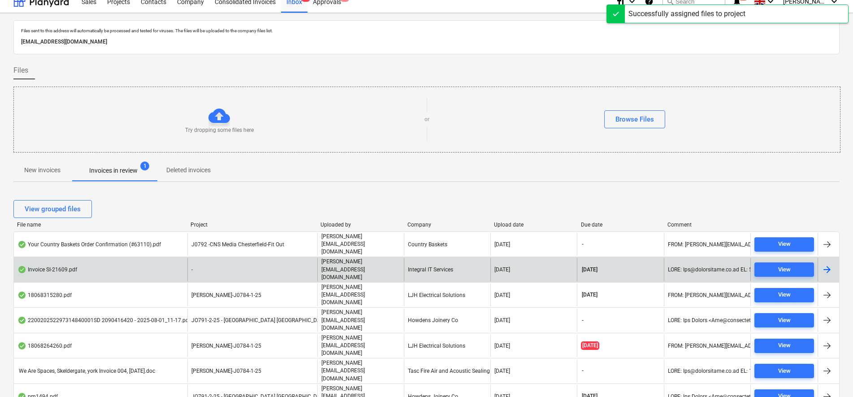
scroll to position [26, 0]
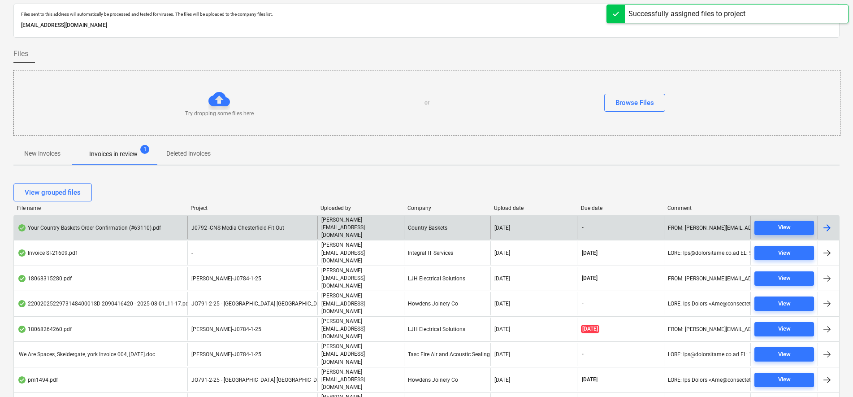
click at [263, 225] on span "J0792 -CNS Media Chesterfield-Fit Out" at bounding box center [237, 228] width 93 height 6
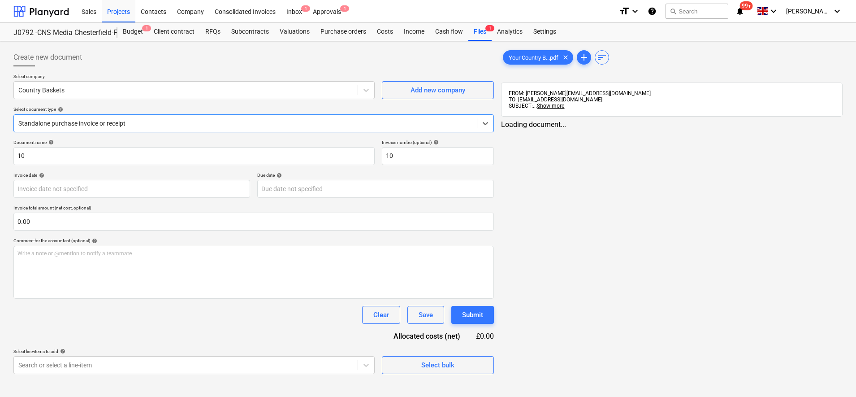
type input "[DATE]"
click at [542, 59] on span "Your Country B...pdf" at bounding box center [533, 57] width 61 height 7
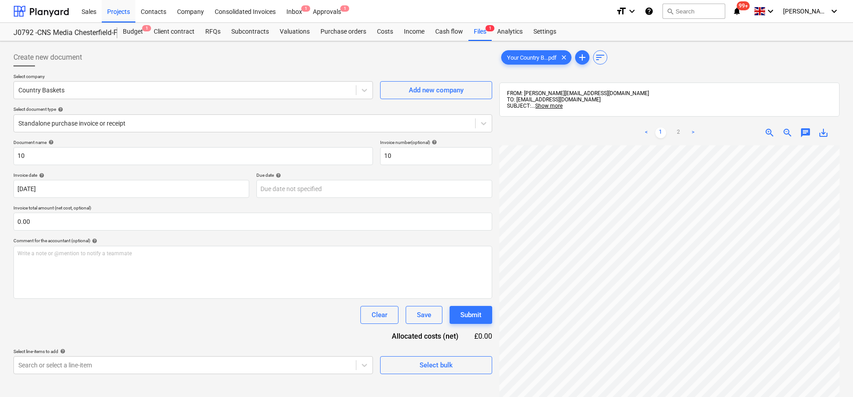
click at [665, 121] on div "< 1 2 > zoom_in zoom_out chat 0 save_alt" at bounding box center [669, 318] width 340 height 397
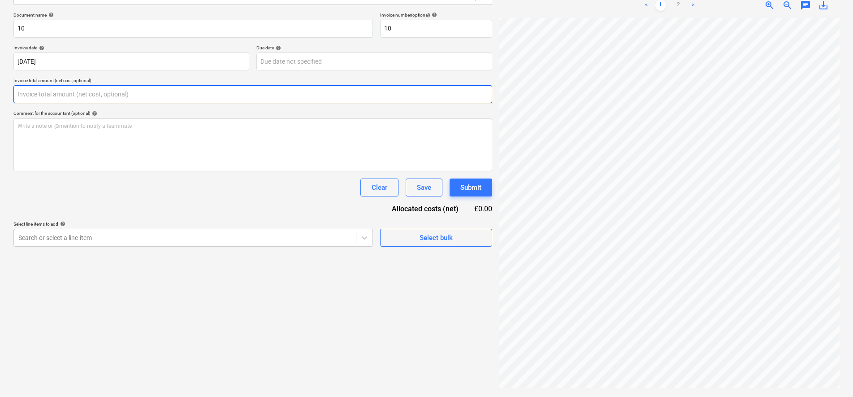
click at [64, 97] on input "text" at bounding box center [252, 94] width 479 height 18
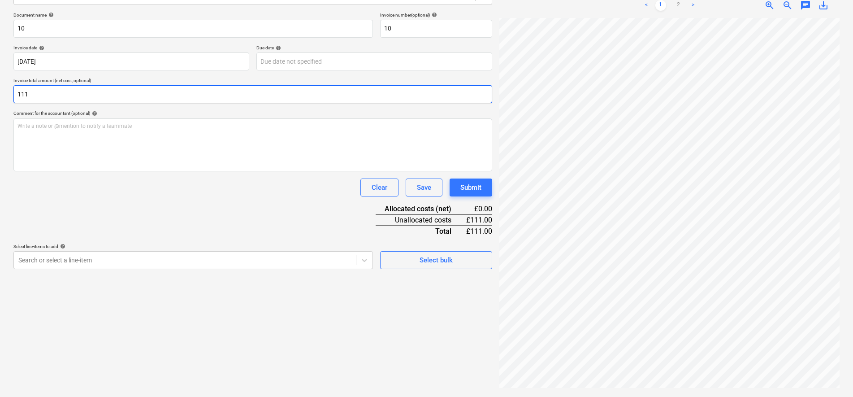
drag, startPoint x: 66, startPoint y: 93, endPoint x: 10, endPoint y: 92, distance: 56.5
click at [10, 92] on div "Create new document Select company Country Baskets Add new company Select docum…" at bounding box center [253, 156] width 486 height 476
type input "97.99"
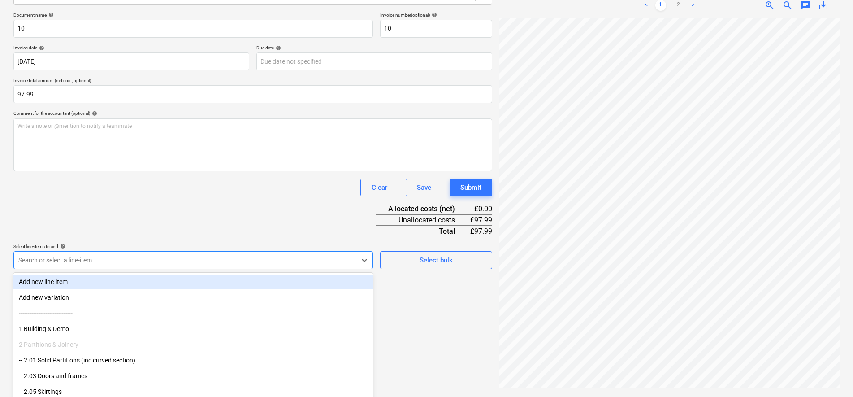
scroll to position [139, 0]
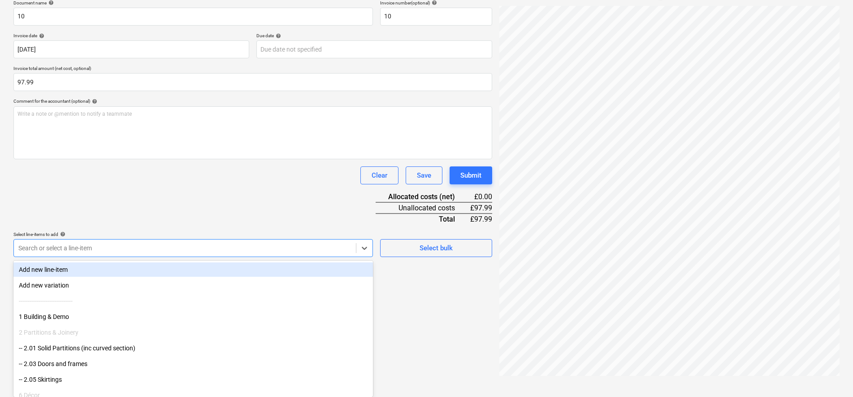
click at [208, 257] on body "Sales Projects Contacts Company Consolidated Invoices Inbox 1 Approvals 1 forma…" at bounding box center [426, 59] width 853 height 397
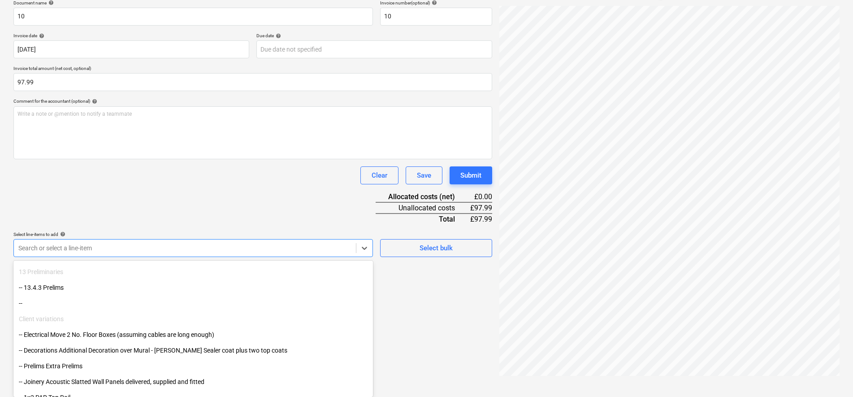
scroll to position [336, 0]
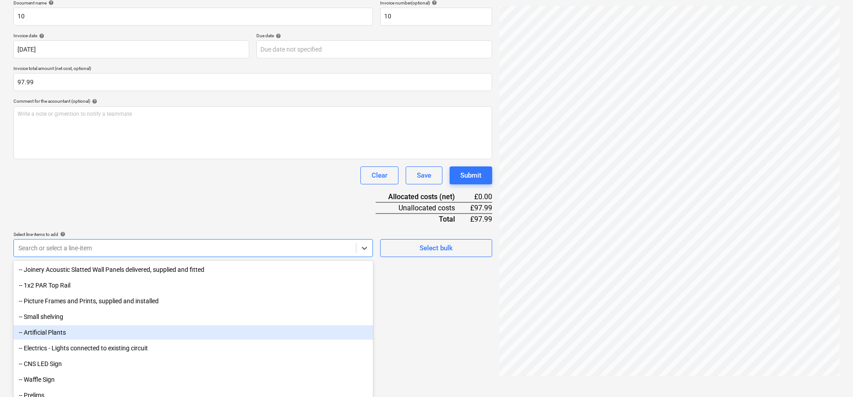
click at [70, 329] on div "-- Artificial Plants" at bounding box center [192, 332] width 359 height 14
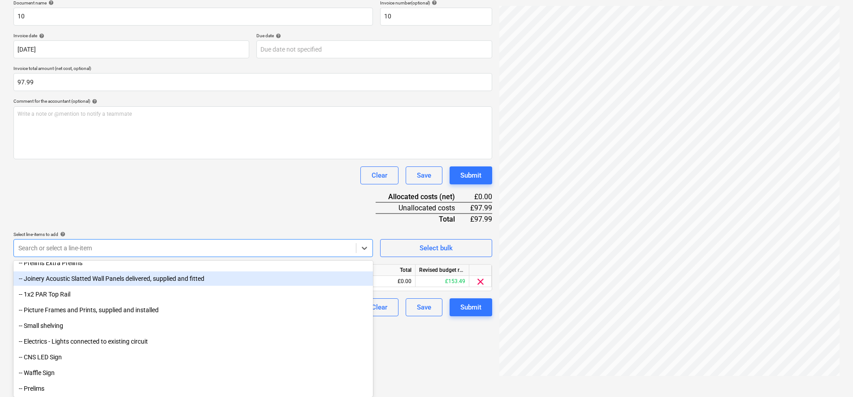
click at [125, 206] on div "Document name help 10 Invoice number (optional) help 10 Invoice date help [DATE…" at bounding box center [252, 158] width 479 height 316
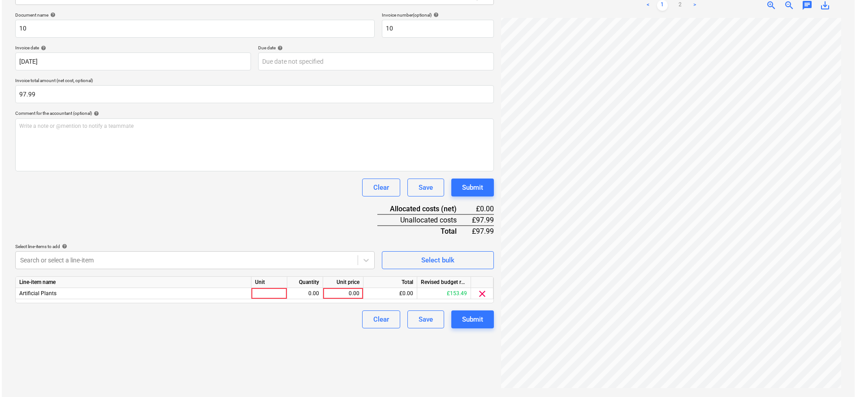
scroll to position [127, 0]
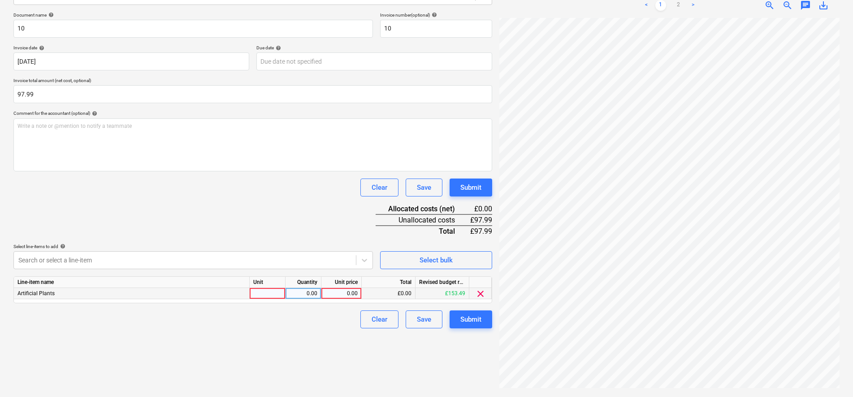
click at [265, 295] on div at bounding box center [268, 293] width 36 height 11
type input "pcs"
click at [415, 362] on div "Create new document Select company Country Baskets Add new company Select docum…" at bounding box center [253, 156] width 486 height 476
click at [347, 294] on div "0.00" at bounding box center [341, 293] width 33 height 11
type input "81.66"
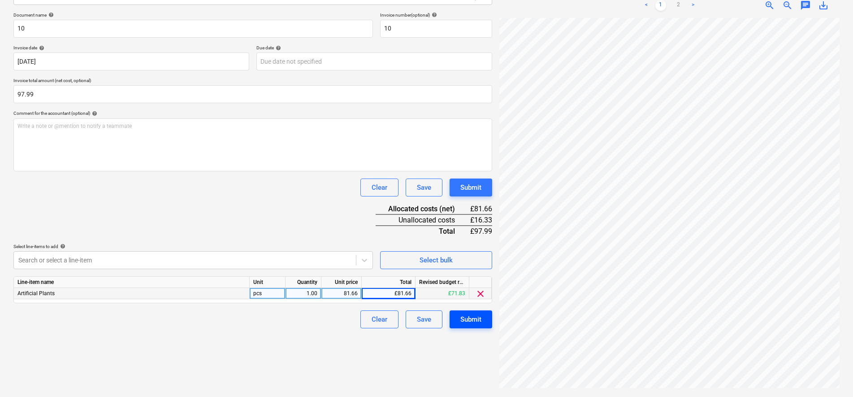
click at [460, 322] on div "Submit" at bounding box center [470, 319] width 21 height 12
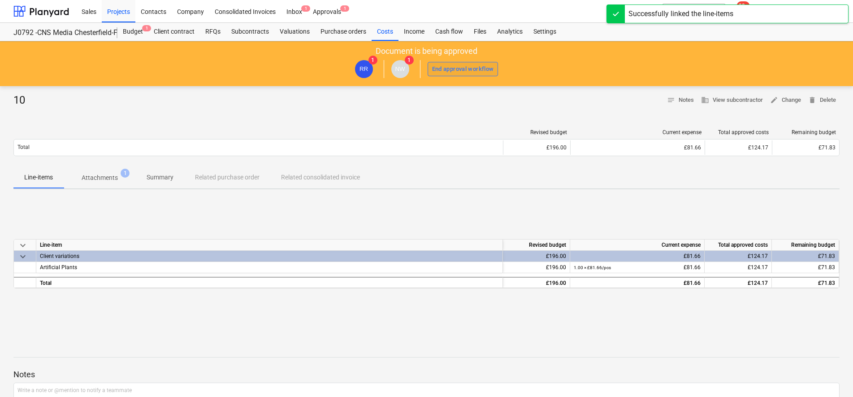
click at [445, 70] on div "End approval workflow" at bounding box center [463, 69] width 62 height 10
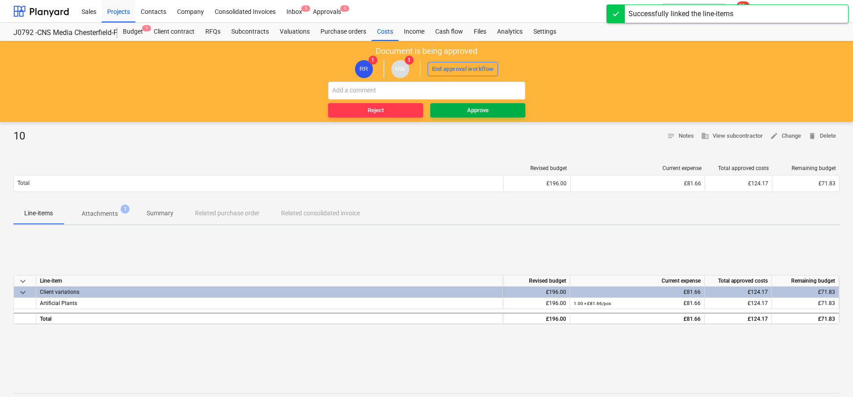
click at [453, 112] on span "Approve" at bounding box center [478, 110] width 88 height 10
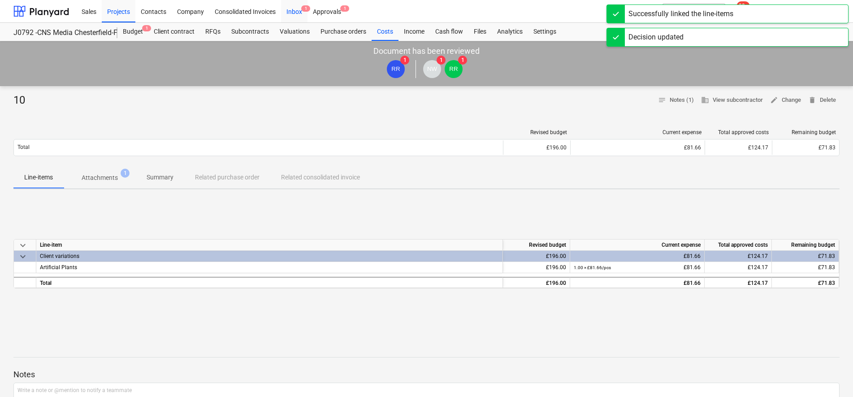
click at [293, 13] on div "Inbox 1" at bounding box center [294, 11] width 26 height 23
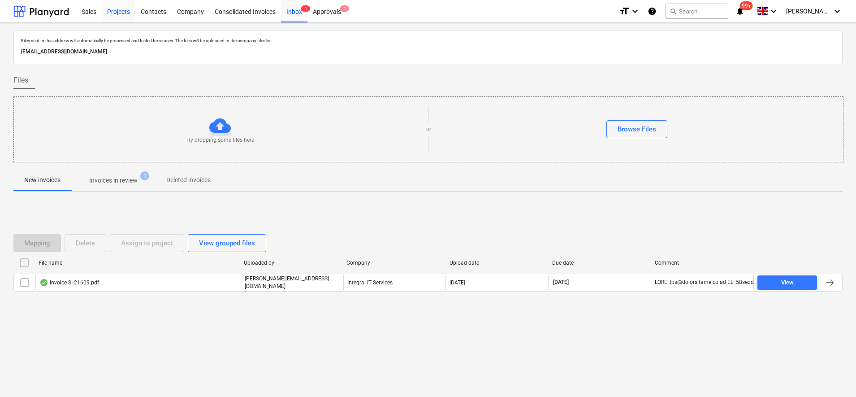
click at [120, 14] on div "Projects" at bounding box center [119, 11] width 34 height 23
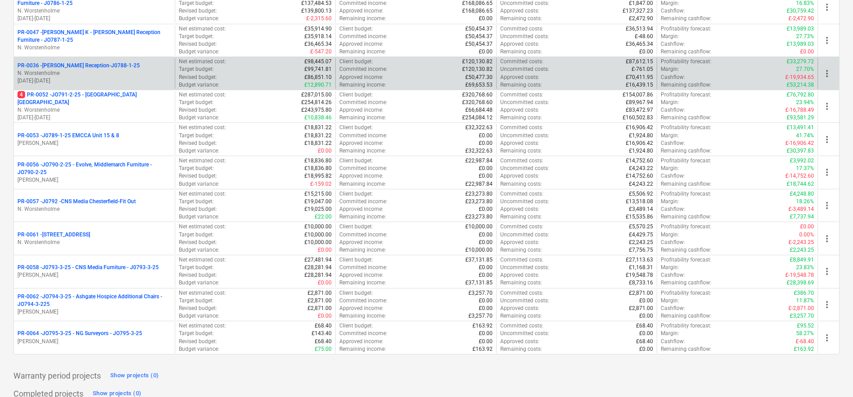
scroll to position [280, 0]
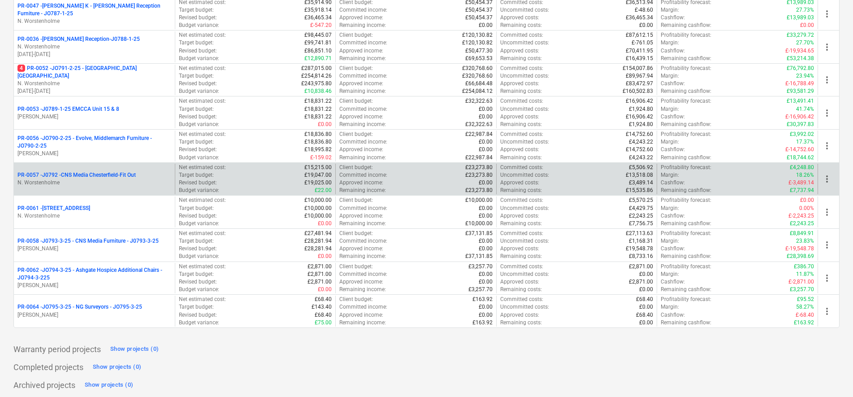
click at [116, 178] on p "PR-0057 - J0792 -CNS Media Chesterfield-Fit Out" at bounding box center [76, 175] width 118 height 8
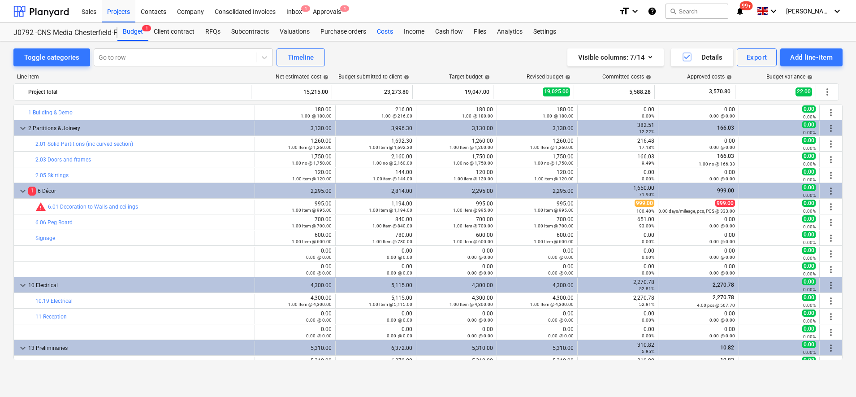
click at [391, 33] on div "Costs" at bounding box center [385, 32] width 27 height 18
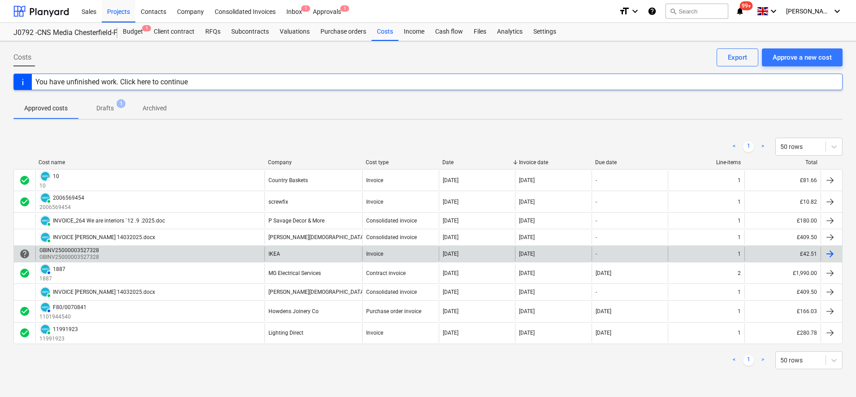
click at [56, 251] on div "GBINV25000003527328" at bounding box center [69, 250] width 60 height 6
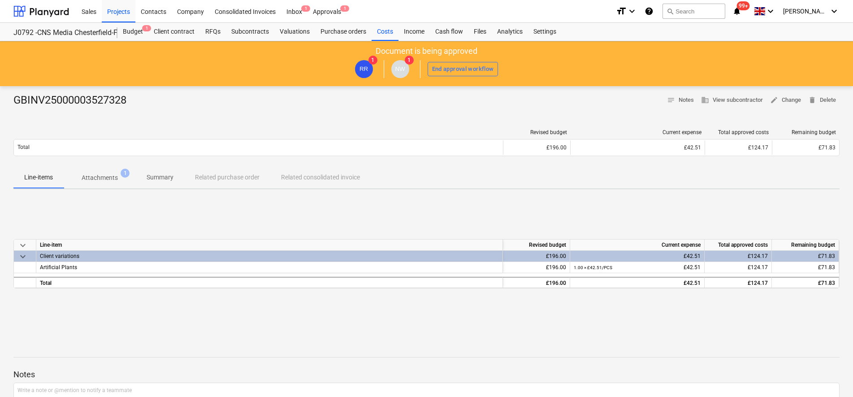
click at [92, 177] on p "Attachments" at bounding box center [100, 177] width 36 height 9
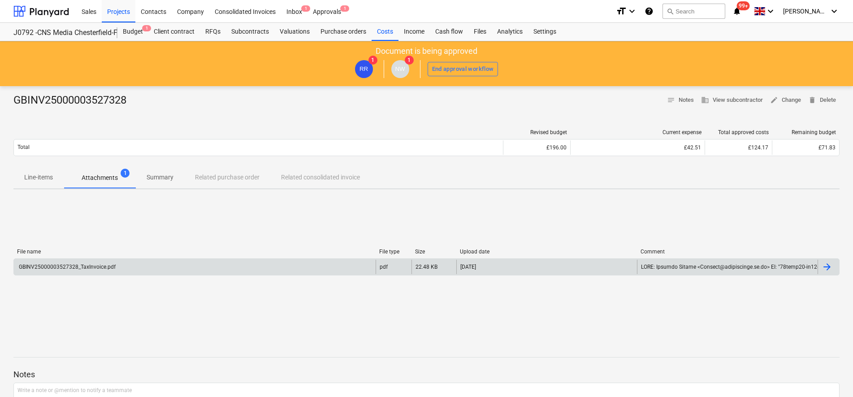
click at [84, 266] on div "GBINV25000003527328_TaxInvoice.pdf" at bounding box center [66, 267] width 98 height 6
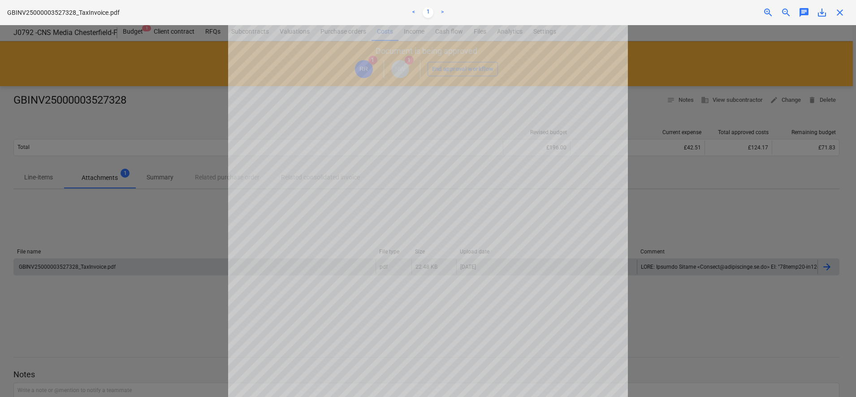
click at [848, 15] on div "Successfully linked the line-items" at bounding box center [731, 9] width 242 height 19
click at [844, 12] on div "Successfully linked the line-items" at bounding box center [731, 9] width 242 height 19
click at [840, 12] on div "Successfully linked the line-items" at bounding box center [731, 9] width 242 height 19
click at [92, 59] on div at bounding box center [428, 211] width 856 height 372
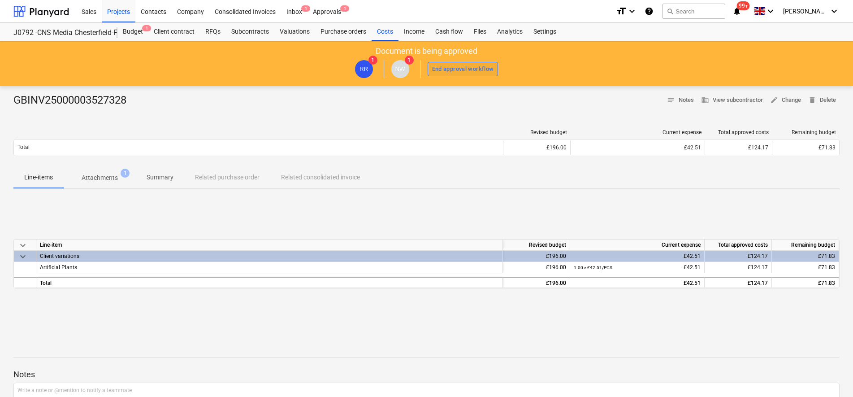
click at [450, 67] on div "End approval workflow" at bounding box center [463, 69] width 62 height 10
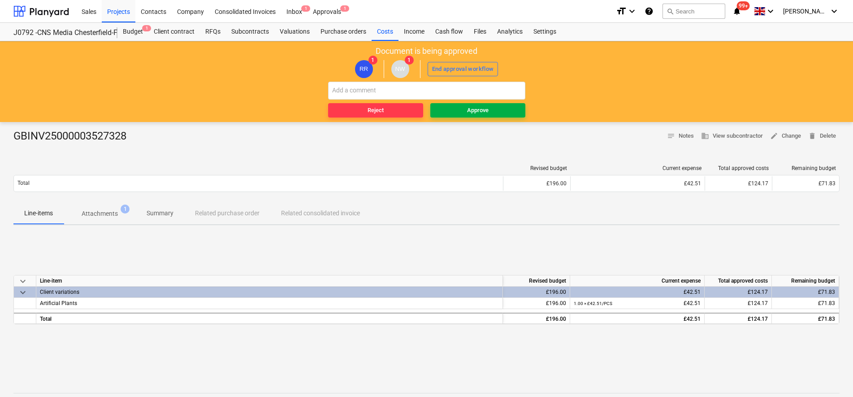
click at [458, 111] on span "Approve" at bounding box center [478, 110] width 88 height 10
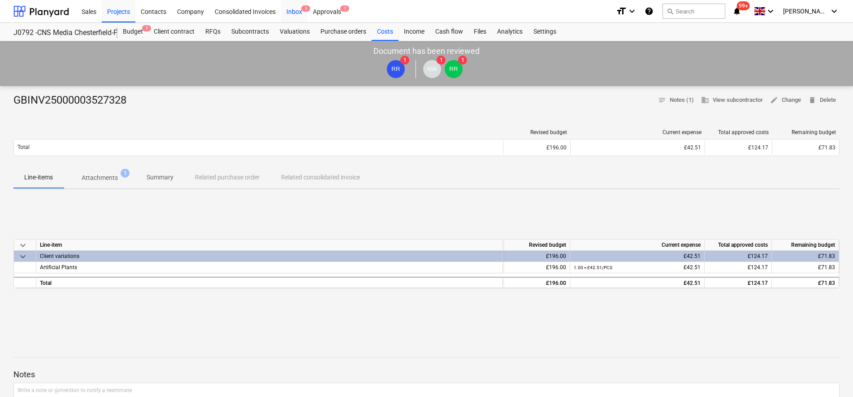
click at [297, 16] on div "Inbox 1" at bounding box center [294, 11] width 26 height 23
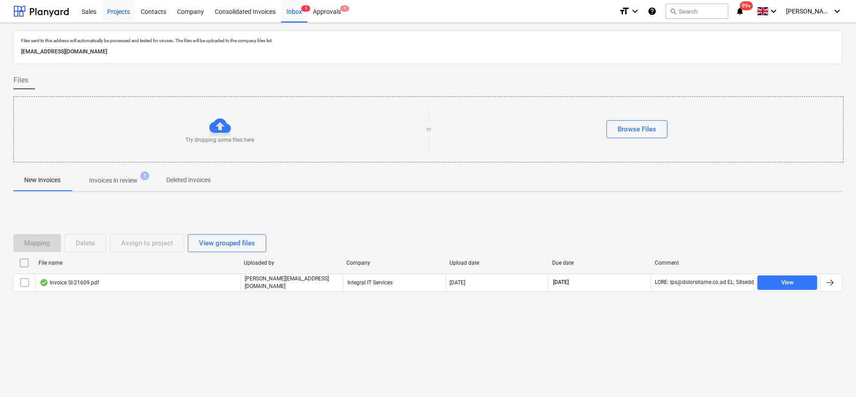
click at [129, 18] on div "Projects" at bounding box center [119, 11] width 34 height 23
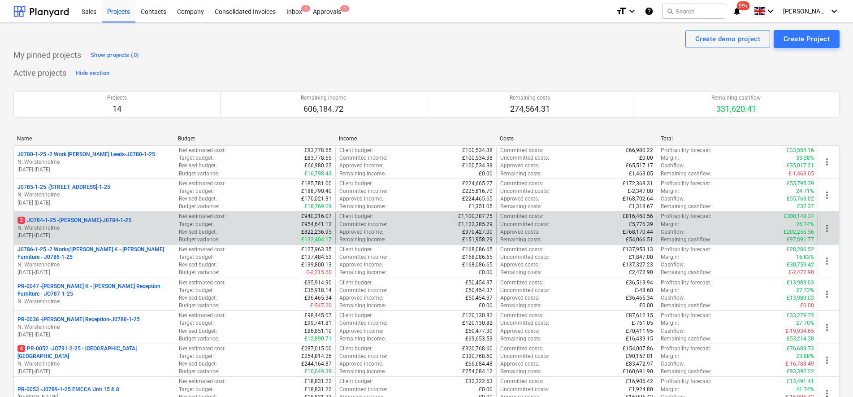
click at [98, 224] on p "3 JO784-1-25 - Wizu York-J0784-1-25" at bounding box center [74, 220] width 114 height 8
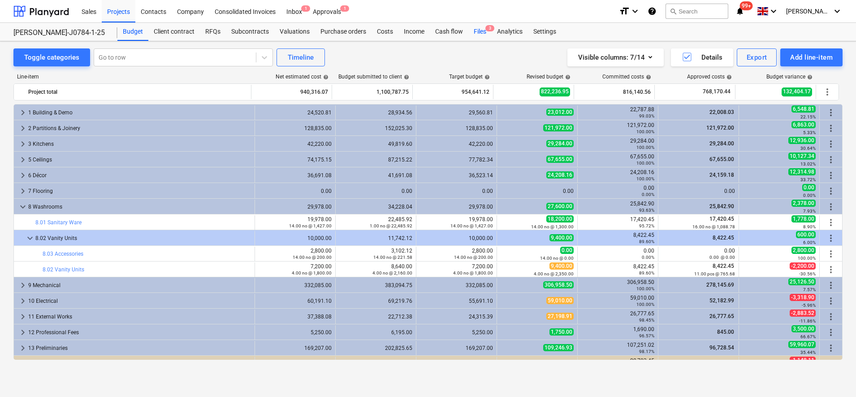
click at [484, 30] on div "Files 3" at bounding box center [479, 32] width 23 height 18
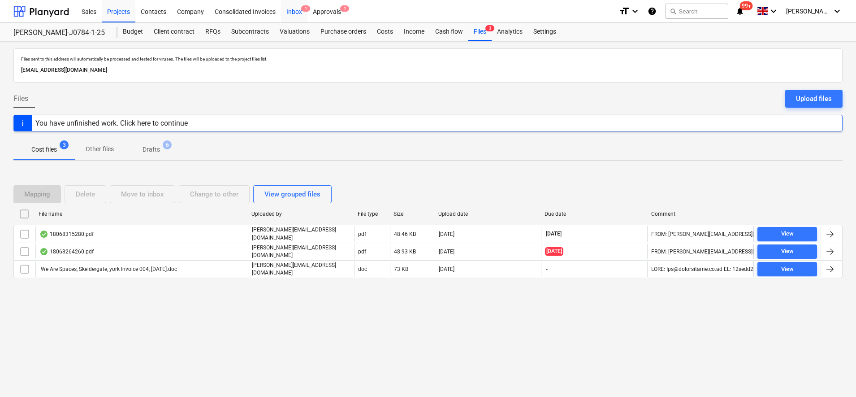
click at [298, 12] on div "Inbox 1" at bounding box center [294, 11] width 26 height 23
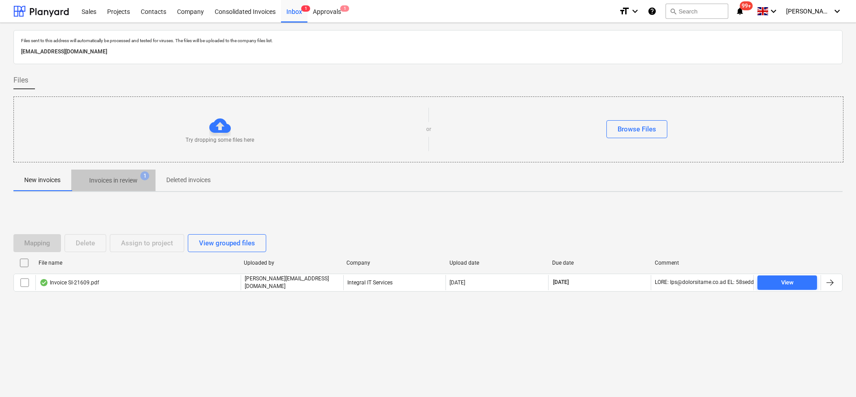
click at [141, 179] on span "Invoices in review 1" at bounding box center [113, 180] width 63 height 9
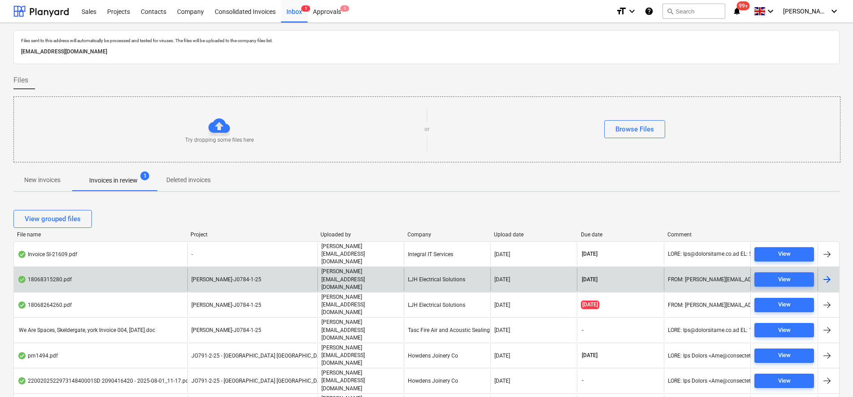
scroll to position [10, 0]
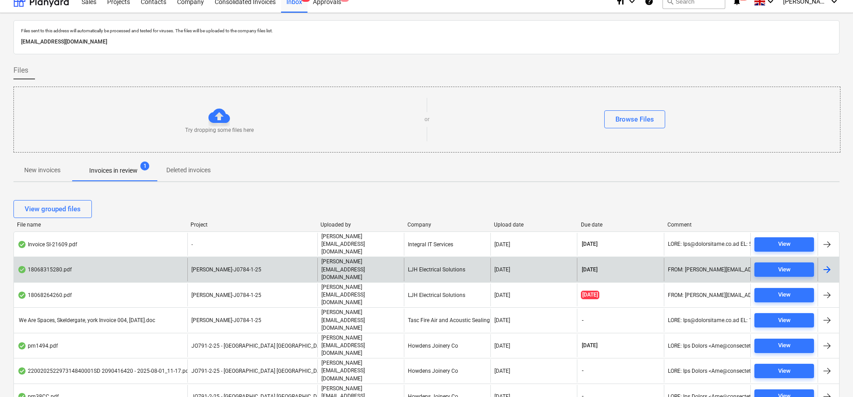
click at [274, 259] on div "[PERSON_NAME]-J0784-1-25" at bounding box center [252, 269] width 130 height 23
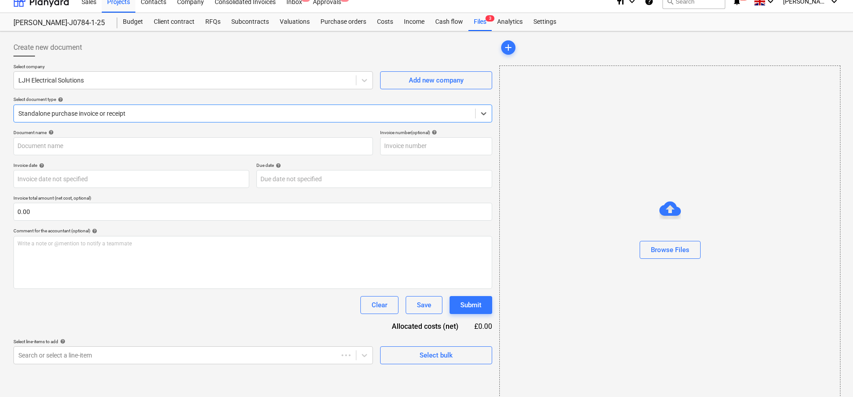
type input "INV-3823"
type input "[DATE]"
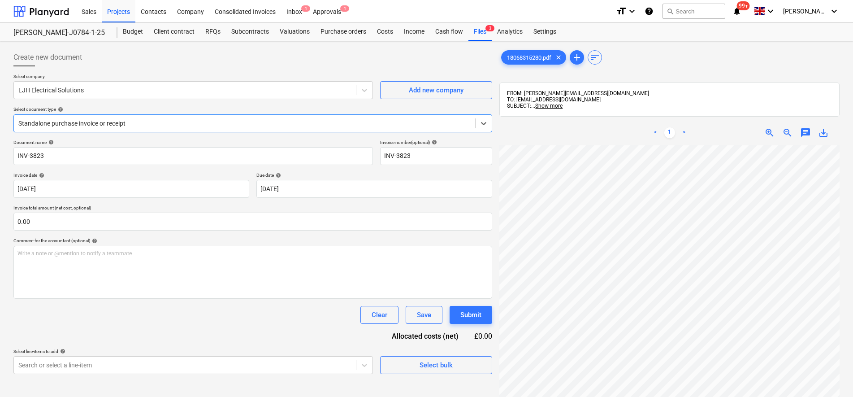
scroll to position [112, 0]
drag, startPoint x: 128, startPoint y: 6, endPoint x: 125, endPoint y: 10, distance: 4.8
click at [128, 6] on div "Projects" at bounding box center [119, 11] width 34 height 23
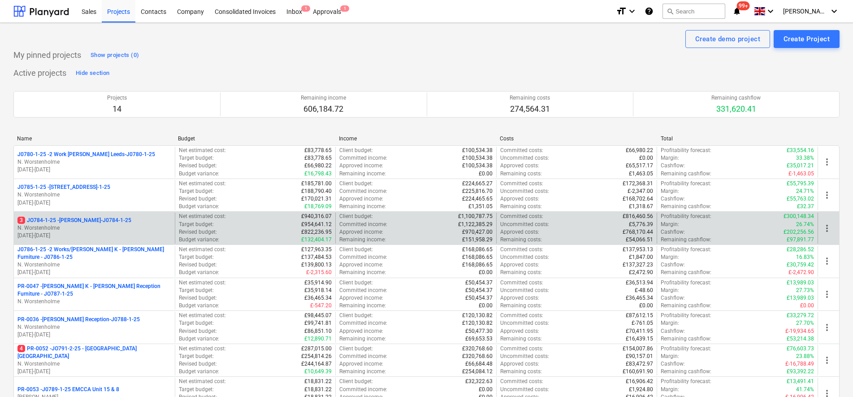
click at [54, 217] on p "3 JO784-1-25 - Wizu York-J0784-1-25" at bounding box center [74, 220] width 114 height 8
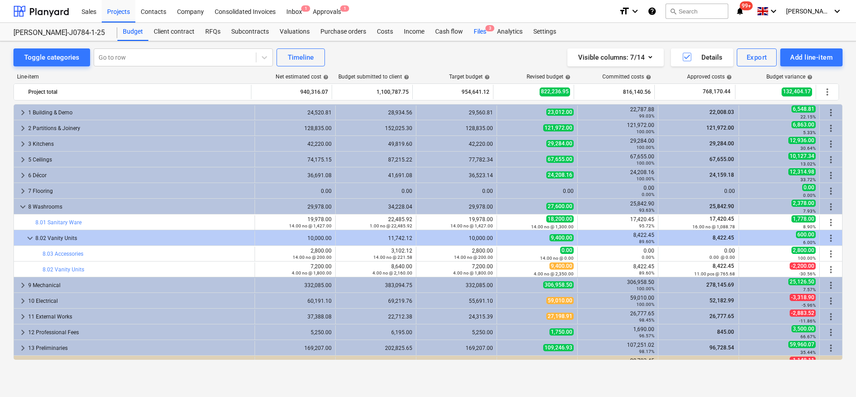
click at [472, 33] on div "Files 3" at bounding box center [479, 32] width 23 height 18
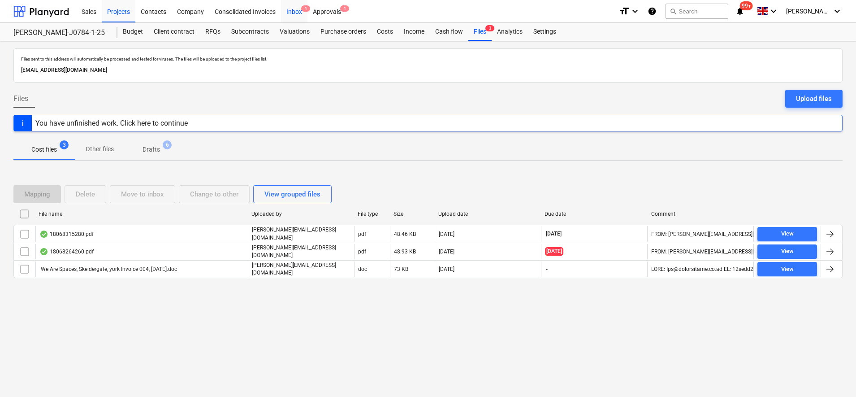
click at [301, 12] on div "Inbox 1" at bounding box center [294, 11] width 26 height 23
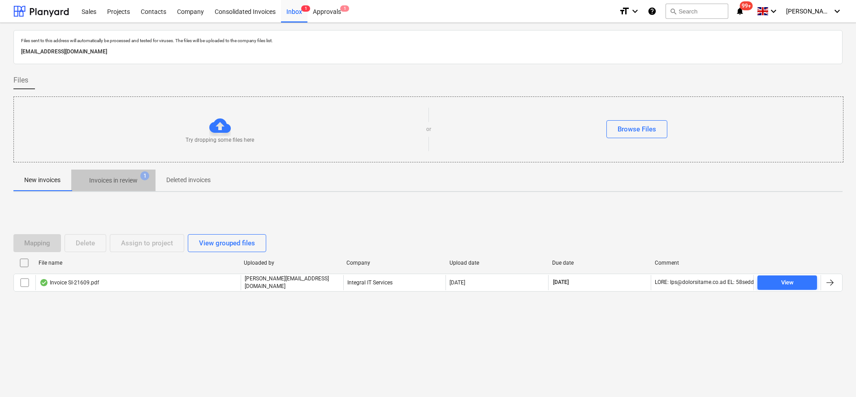
click at [116, 178] on p "Invoices in review" at bounding box center [113, 180] width 48 height 9
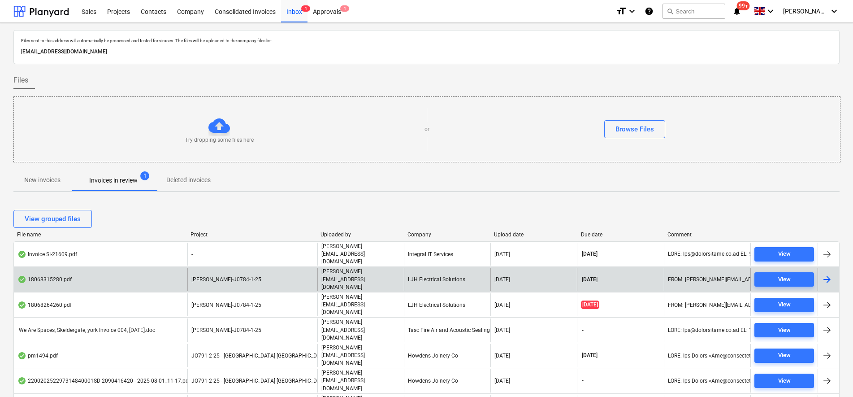
click at [250, 271] on div "[PERSON_NAME]-J0784-1-25" at bounding box center [252, 279] width 130 height 23
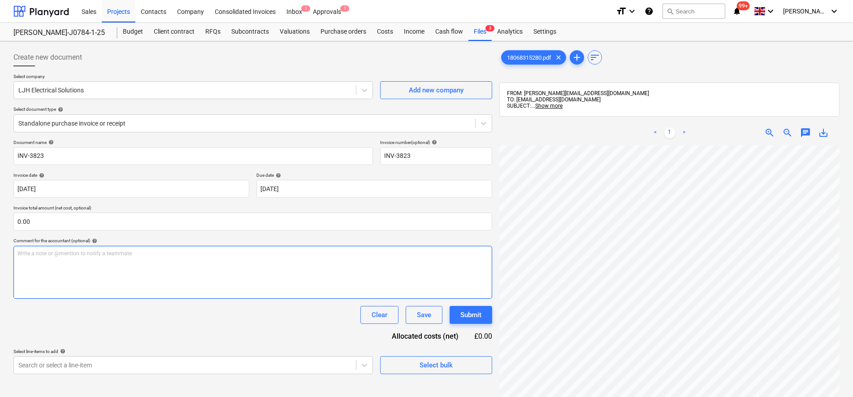
scroll to position [154, 0]
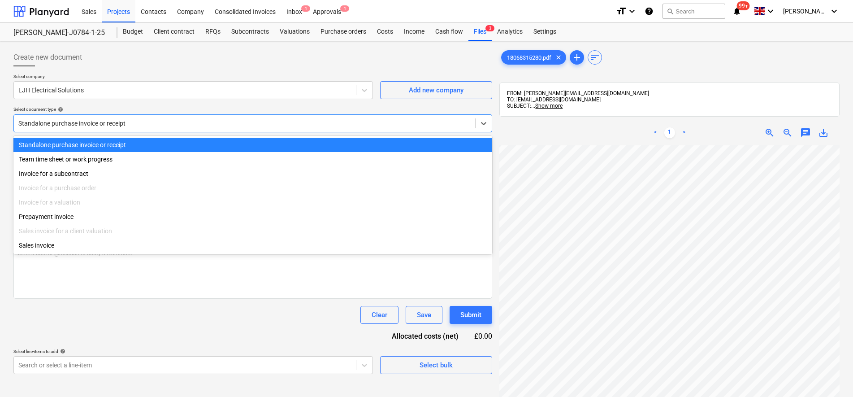
click at [127, 125] on div at bounding box center [244, 123] width 452 height 9
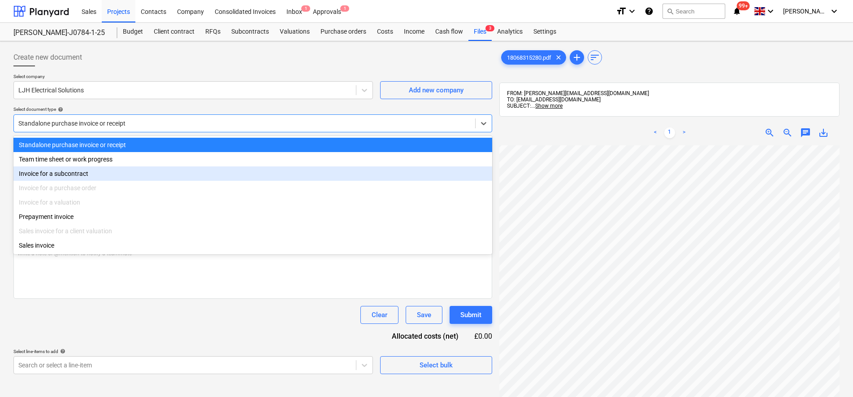
click at [70, 175] on div "Invoice for a subcontract" at bounding box center [252, 173] width 479 height 14
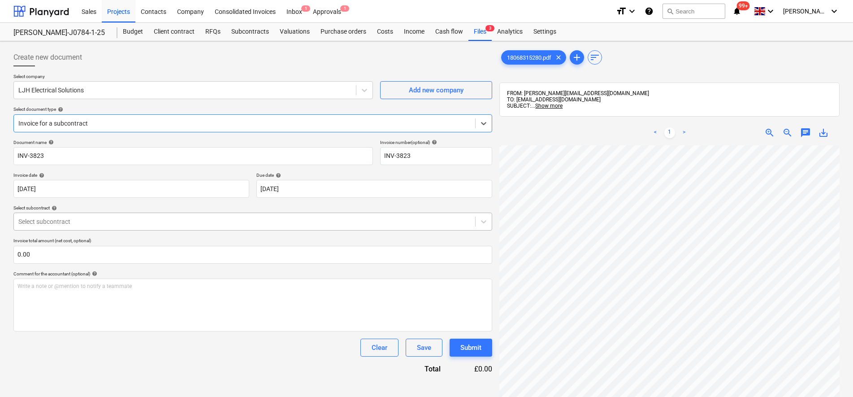
click at [73, 223] on div at bounding box center [244, 221] width 452 height 9
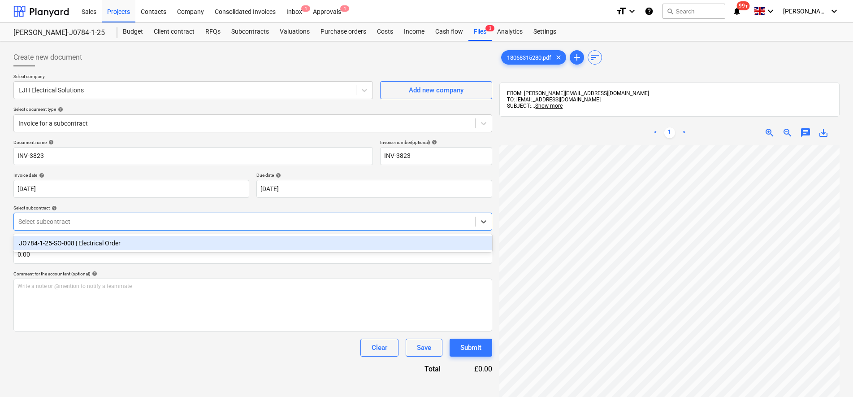
click at [73, 243] on div "JO784-1-25-SO-008 | Electrical Order" at bounding box center [252, 243] width 479 height 14
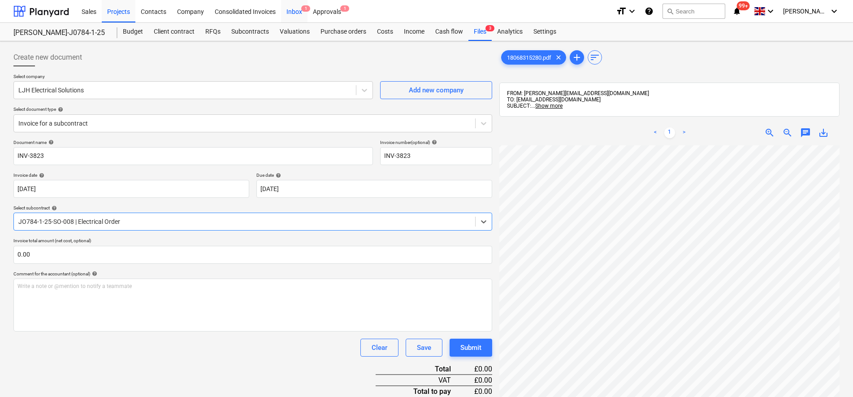
click at [294, 7] on div "Inbox 1" at bounding box center [294, 11] width 26 height 23
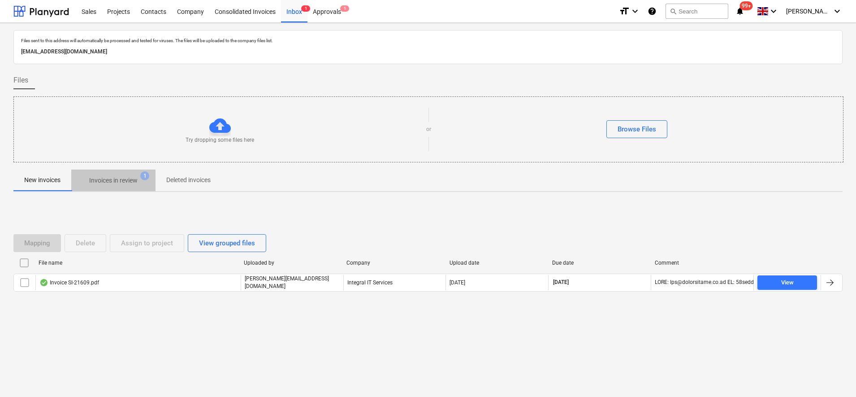
click at [105, 186] on span "Invoices in review 1" at bounding box center [113, 180] width 84 height 16
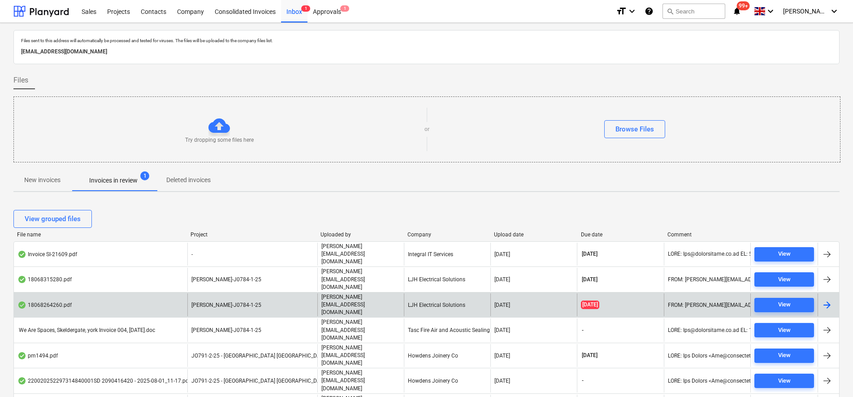
click at [215, 302] on span "[PERSON_NAME]-J0784-1-25" at bounding box center [226, 305] width 70 height 6
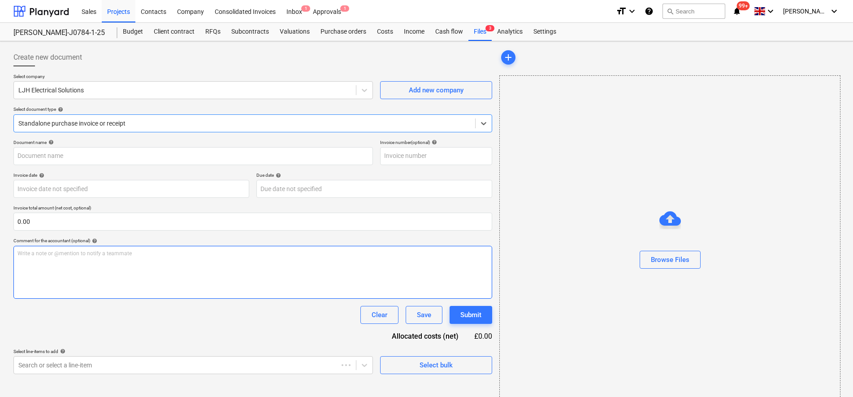
type input "INV-3753"
type input "[DATE]"
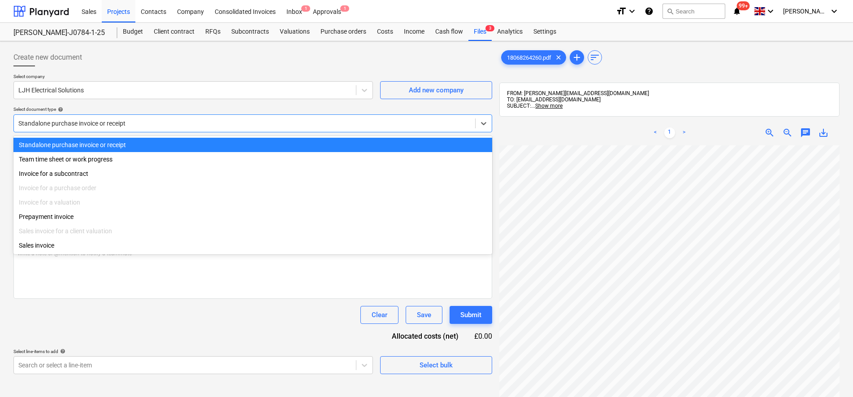
click at [85, 119] on div at bounding box center [244, 123] width 452 height 9
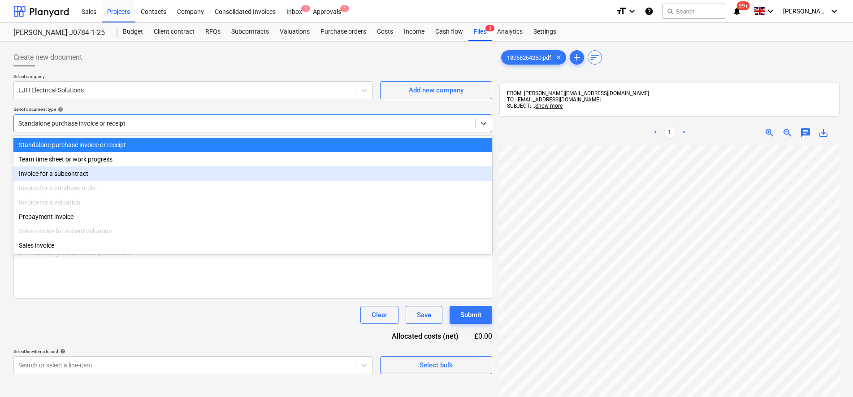
click at [89, 175] on div "Invoice for a subcontract" at bounding box center [252, 173] width 479 height 14
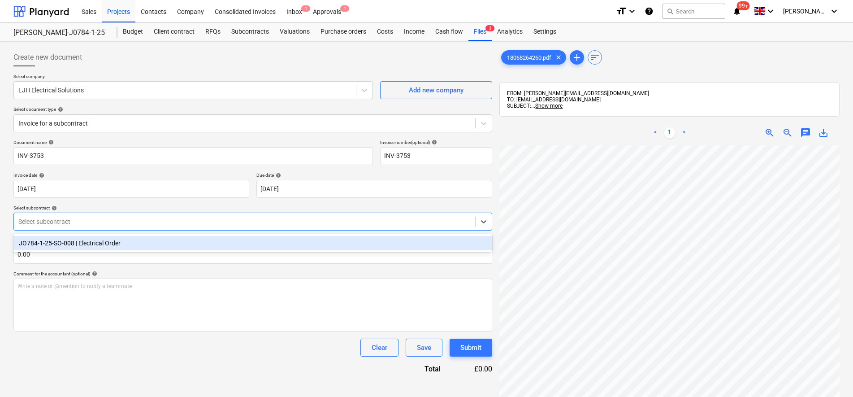
click at [101, 219] on div at bounding box center [244, 221] width 452 height 9
click at [95, 244] on div "JO784-1-25-SO-008 | Electrical Order" at bounding box center [252, 243] width 479 height 14
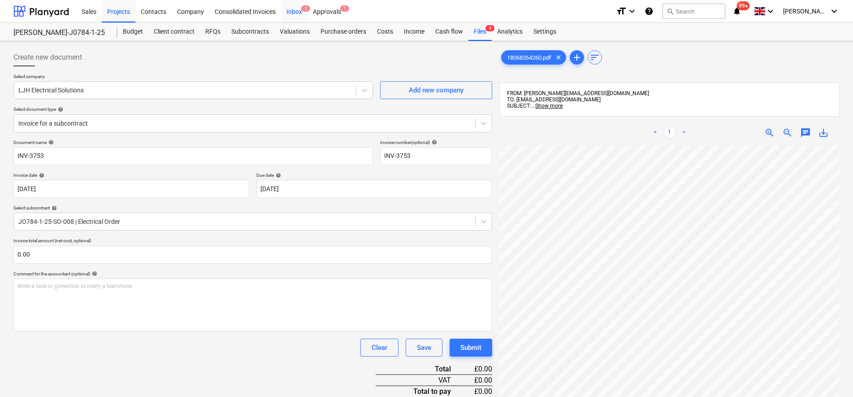
click at [293, 7] on div "Inbox 1" at bounding box center [294, 11] width 26 height 23
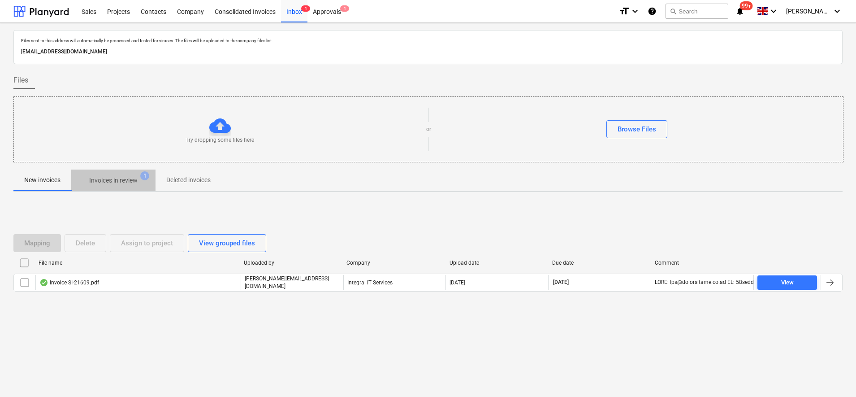
click at [124, 184] on p "Invoices in review" at bounding box center [113, 180] width 48 height 9
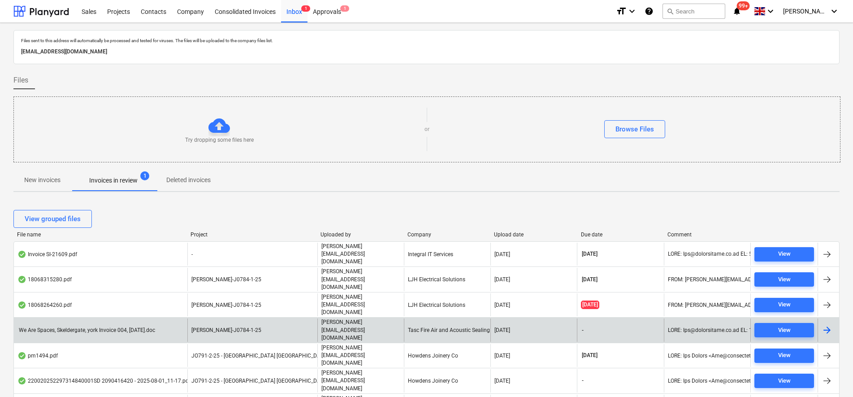
click at [186, 318] on div "We Are Spaces, Skeldergate, york Invoice 004, [DATE].doc" at bounding box center [100, 329] width 173 height 23
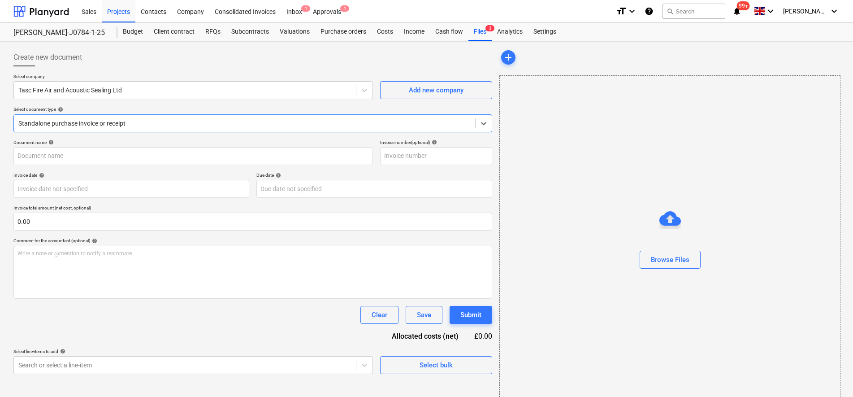
type input "004"
type input "[DATE]"
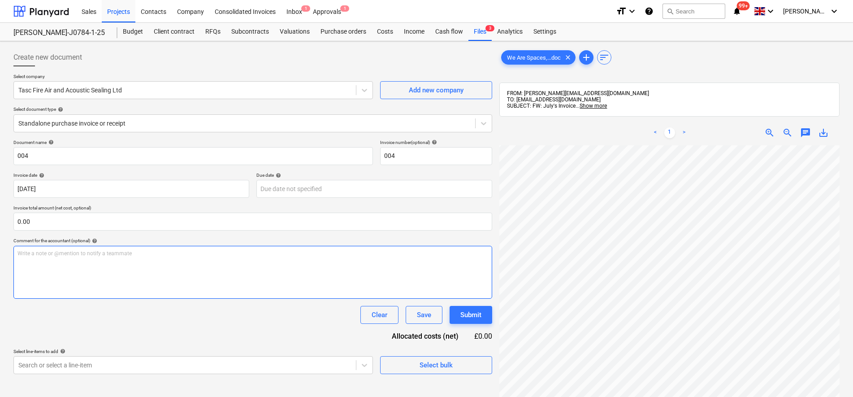
scroll to position [162, 0]
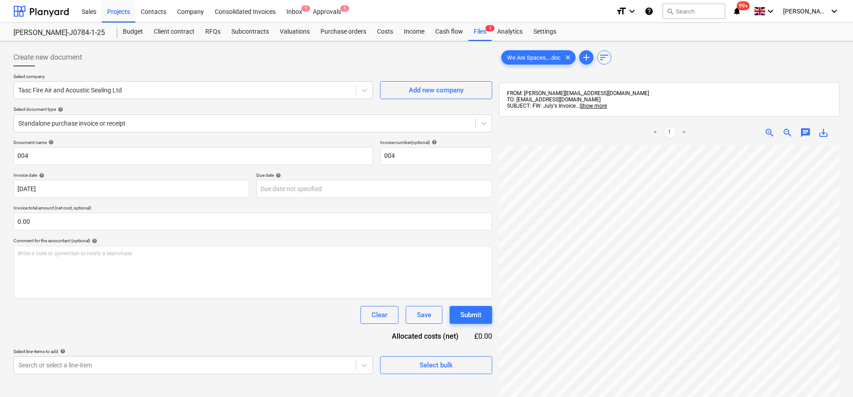
click at [719, 141] on div "< 1 > zoom_in zoom_out chat 0 save_alt" at bounding box center [669, 318] width 340 height 397
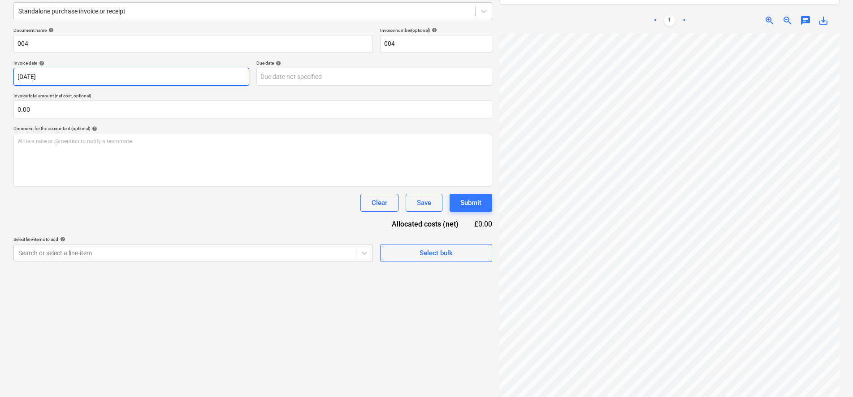
scroll to position [56, 0]
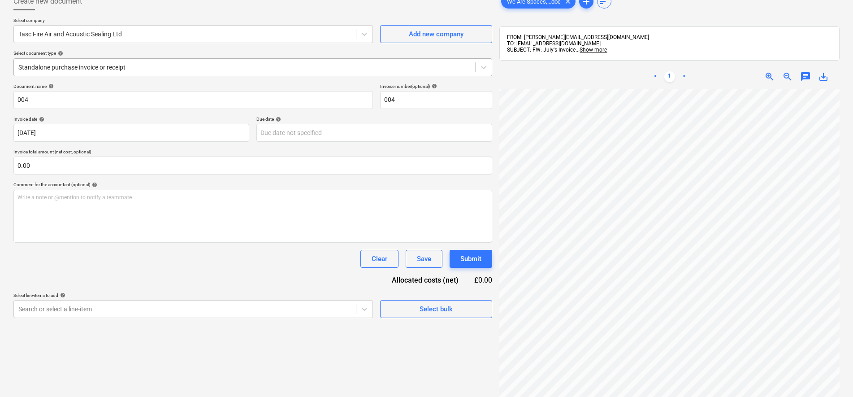
click at [61, 69] on div at bounding box center [244, 67] width 452 height 9
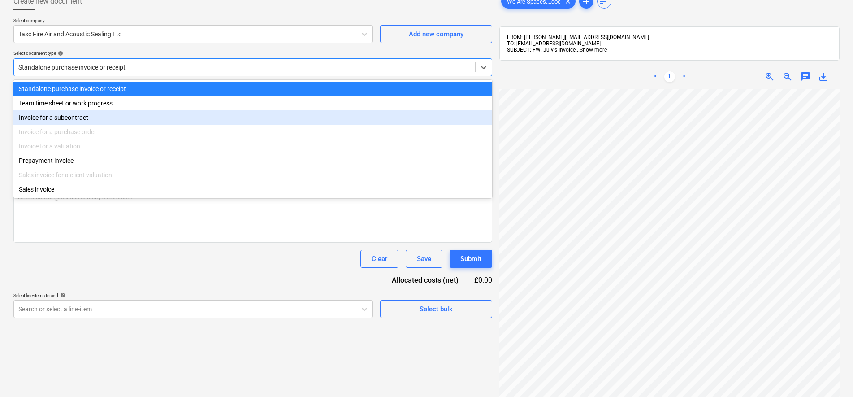
click at [71, 118] on div "Invoice for a subcontract" at bounding box center [252, 117] width 479 height 14
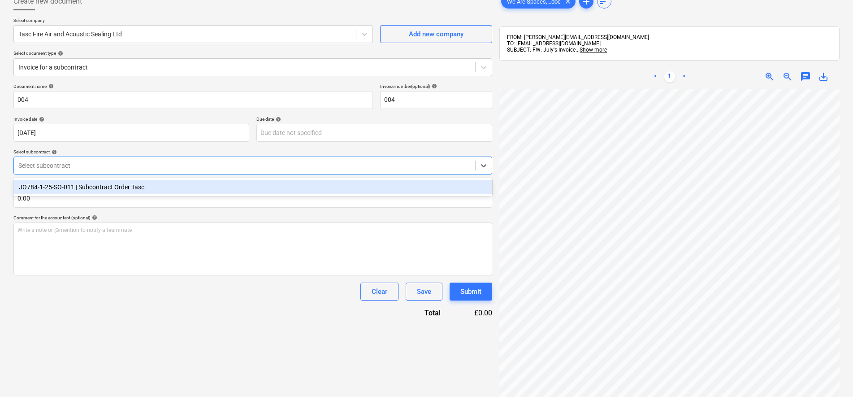
click at [83, 172] on div "Select subcontract" at bounding box center [252, 165] width 479 height 18
click at [85, 185] on div "JO784-1-25-SO-011 | Subcontract Order Tasc" at bounding box center [252, 187] width 479 height 14
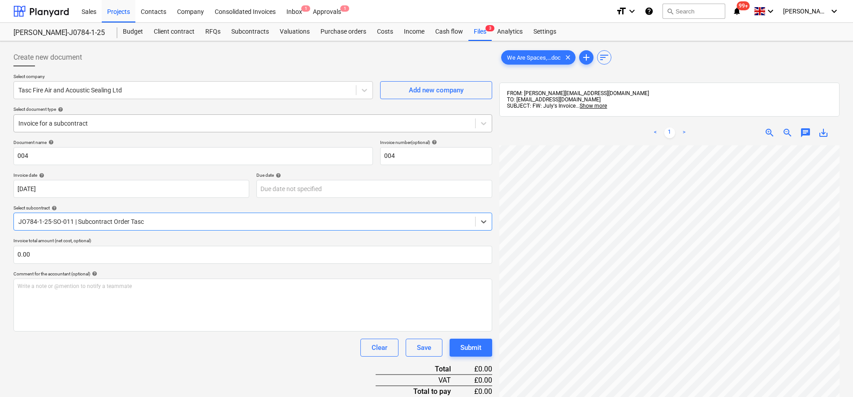
click at [119, 124] on div at bounding box center [244, 123] width 452 height 9
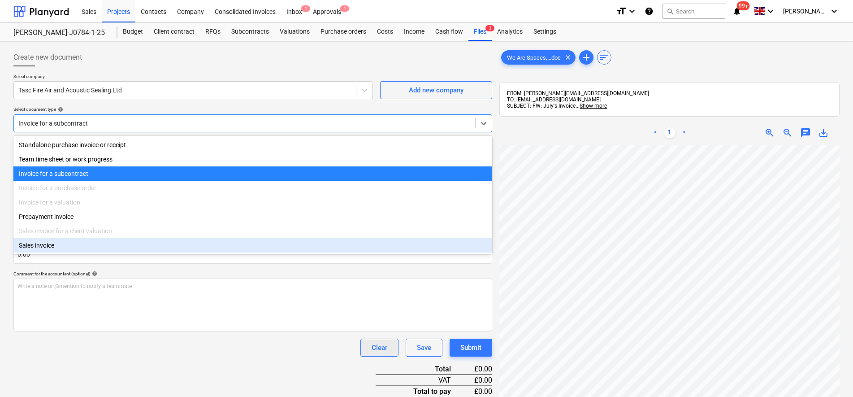
click at [366, 342] on button "Clear" at bounding box center [379, 347] width 38 height 18
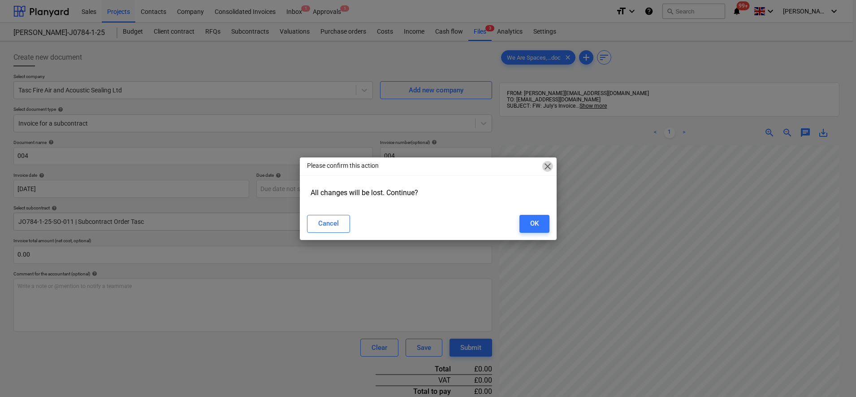
click at [547, 161] on span "close" at bounding box center [547, 166] width 11 height 11
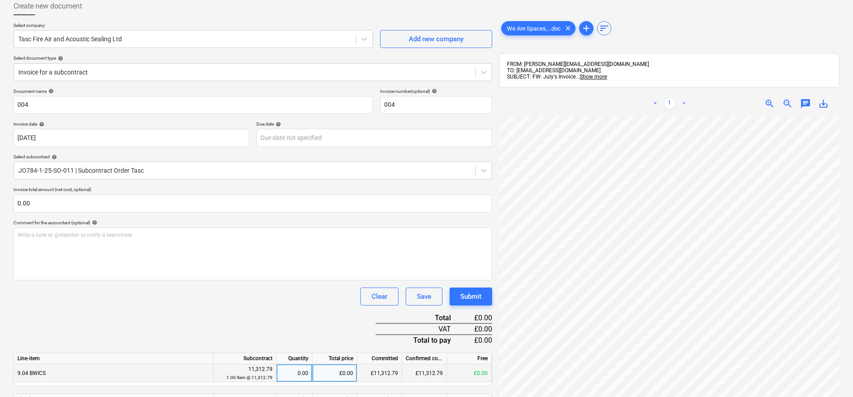
scroll to position [37, 0]
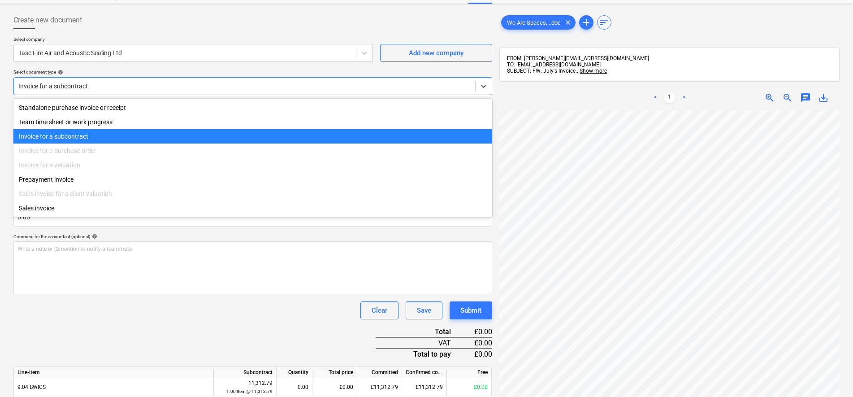
click at [58, 91] on div "Invoice for a subcontract" at bounding box center [244, 86] width 461 height 13
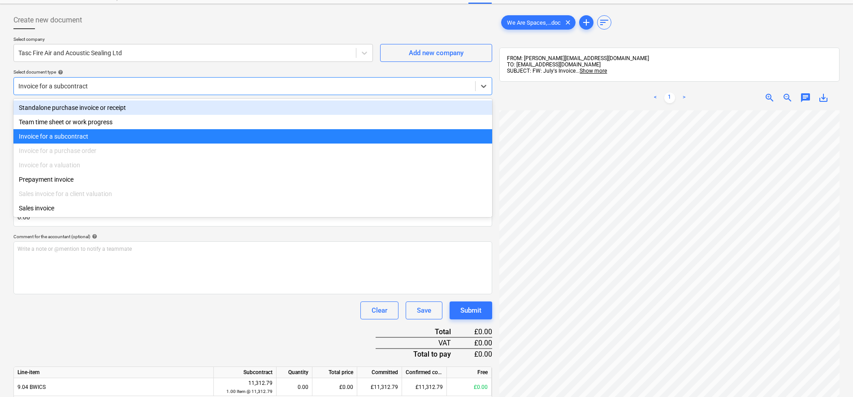
click at [65, 109] on div "Standalone purchase invoice or receipt" at bounding box center [252, 107] width 479 height 14
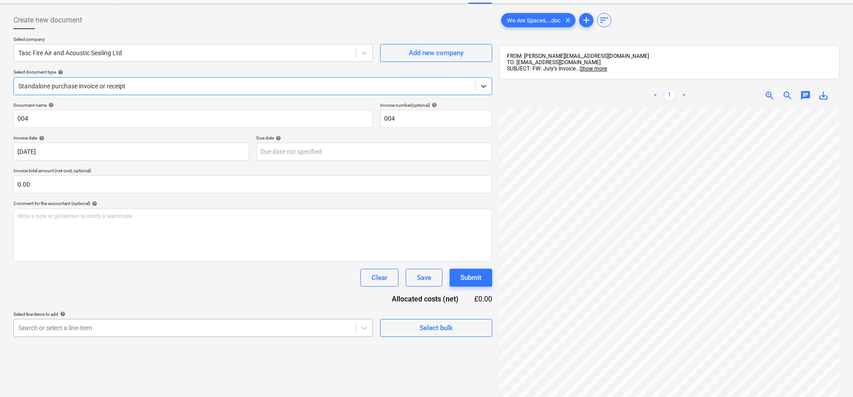
scroll to position [121, 0]
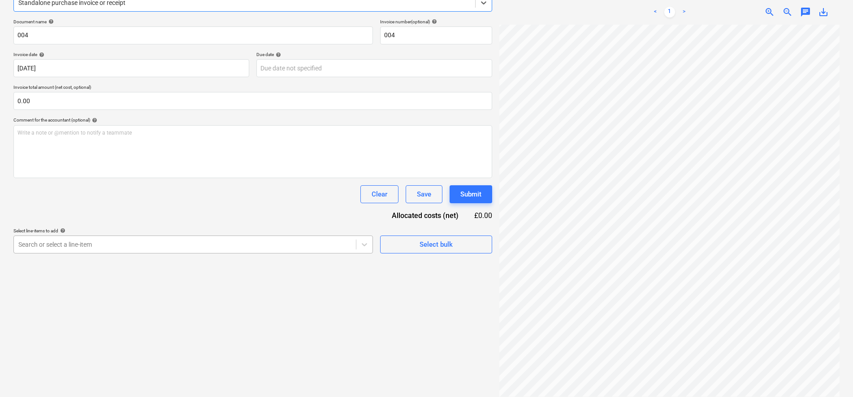
click at [141, 276] on body "Sales Projects Contacts Company Consolidated Invoices Inbox 1 Approvals 1 forma…" at bounding box center [426, 77] width 853 height 397
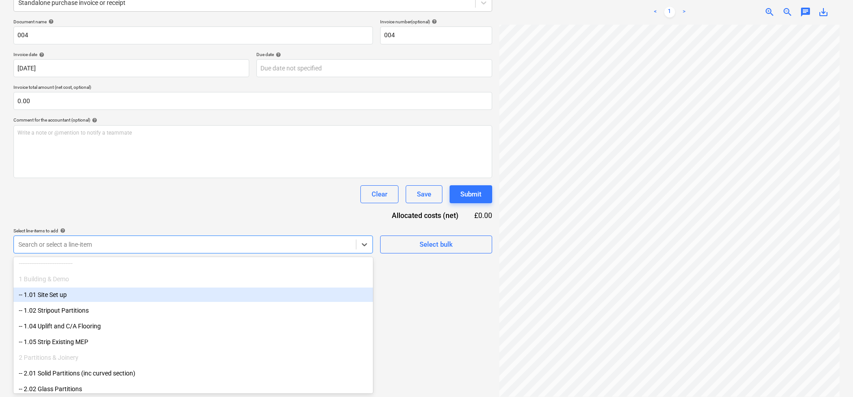
scroll to position [0, 0]
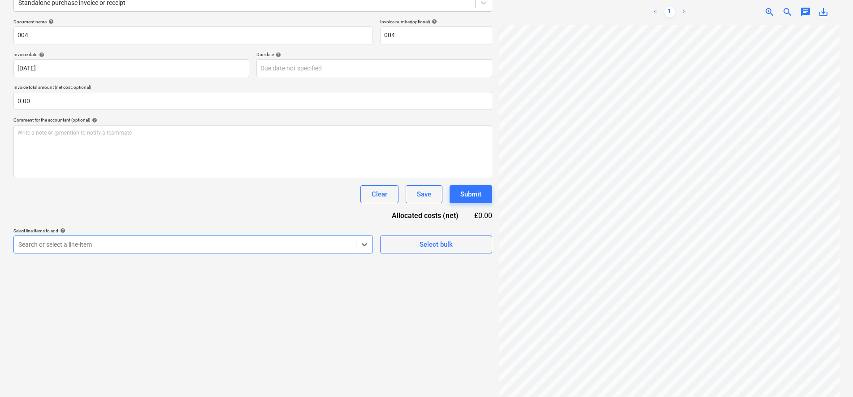
click at [106, 244] on div at bounding box center [184, 244] width 333 height 9
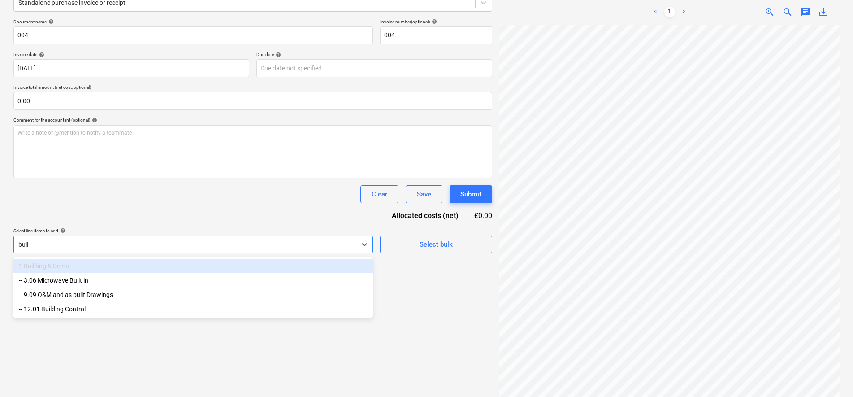
type input "build"
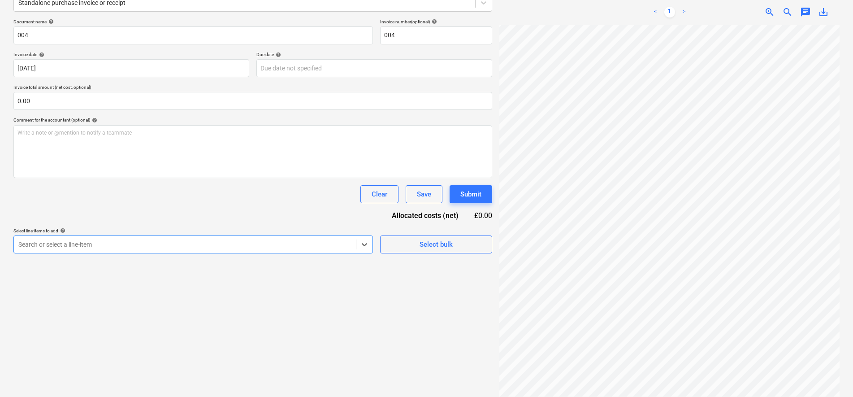
drag, startPoint x: 59, startPoint y: 244, endPoint x: 25, endPoint y: 243, distance: 34.1
click at [25, 242] on div at bounding box center [184, 244] width 333 height 9
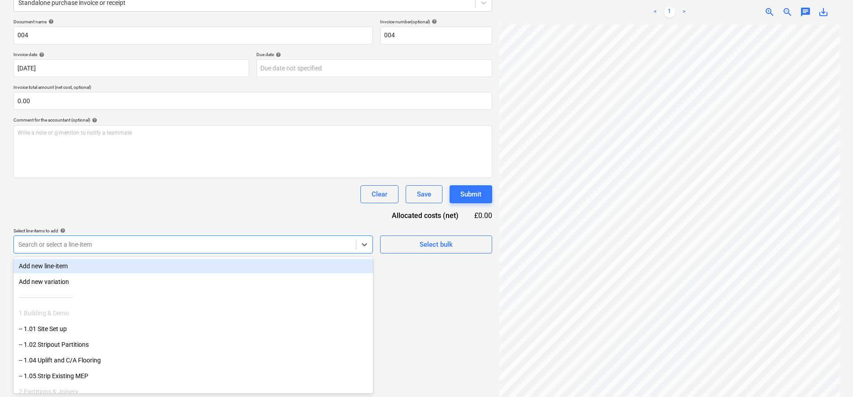
click at [48, 246] on div at bounding box center [184, 244] width 333 height 9
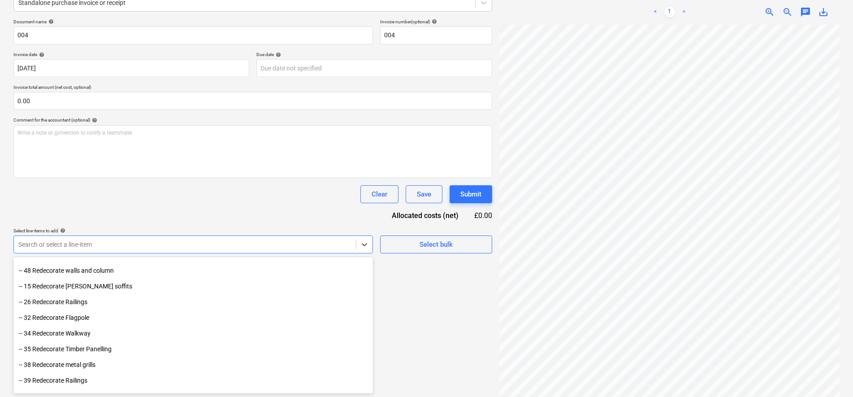
scroll to position [1121, 0]
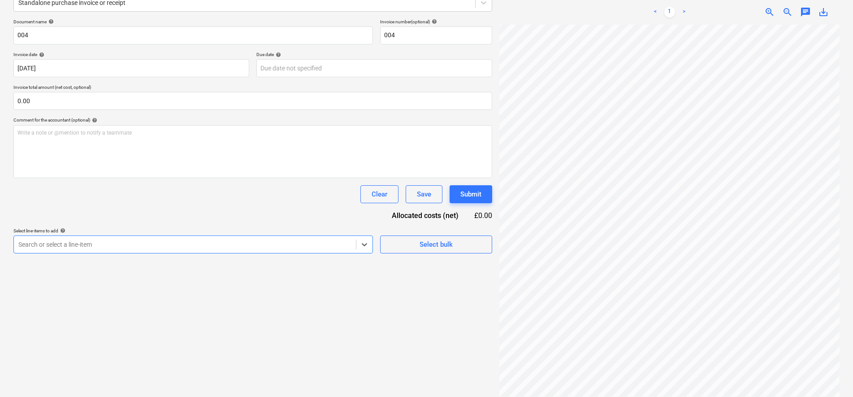
click at [71, 239] on div "Search or select a line-item" at bounding box center [185, 244] width 342 height 13
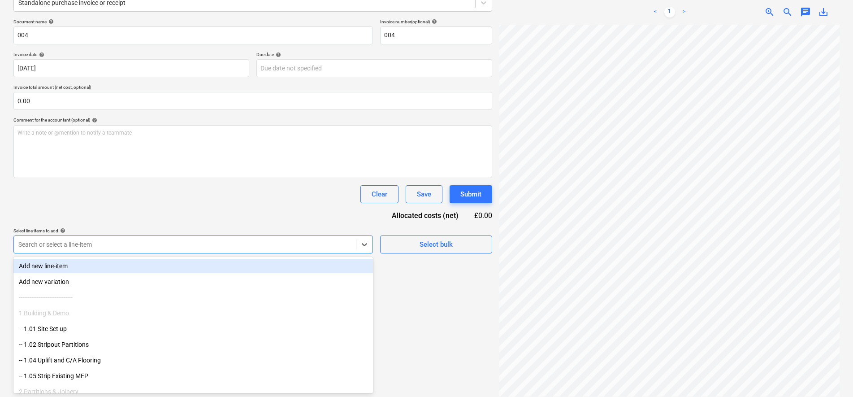
click at [77, 252] on div "Search or select a line-item" at bounding box center [192, 244] width 359 height 18
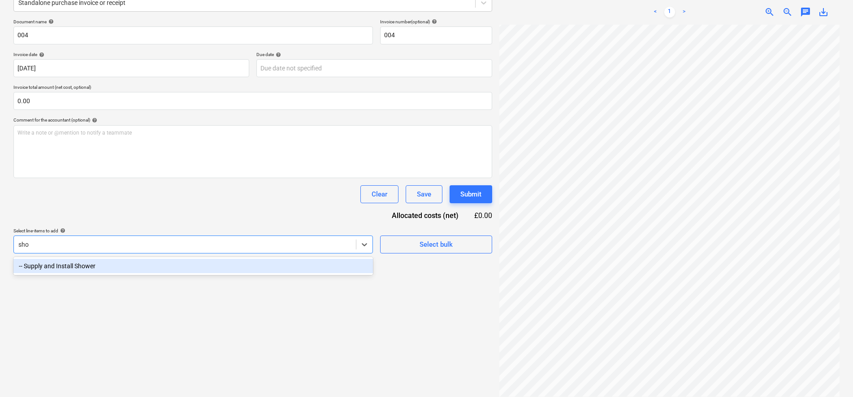
type input "show"
click at [70, 272] on div "-- Supply and Install Shower" at bounding box center [192, 266] width 359 height 14
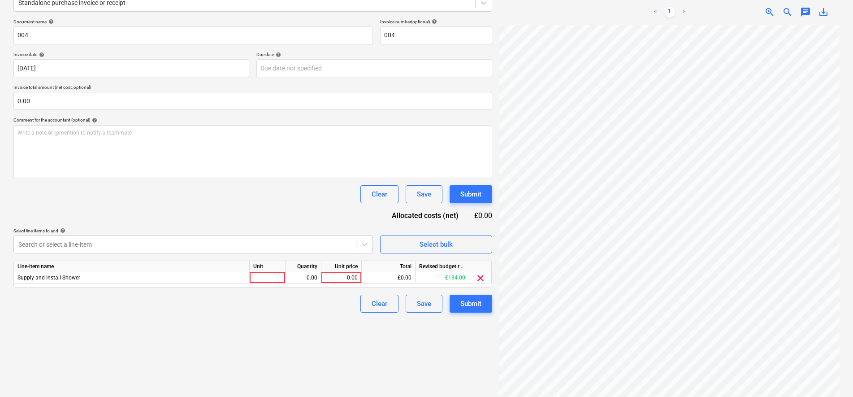
click at [128, 194] on div "Clear Save Submit" at bounding box center [252, 194] width 479 height 18
click at [254, 282] on div at bounding box center [268, 277] width 36 height 11
type input "pcs"
type input "295"
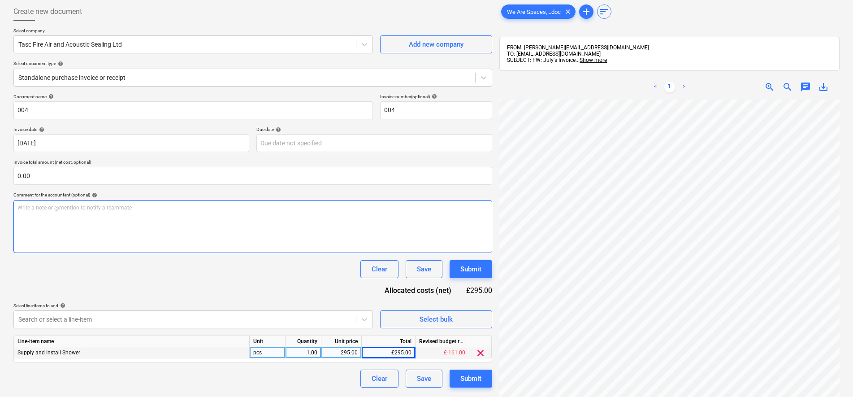
scroll to position [9, 0]
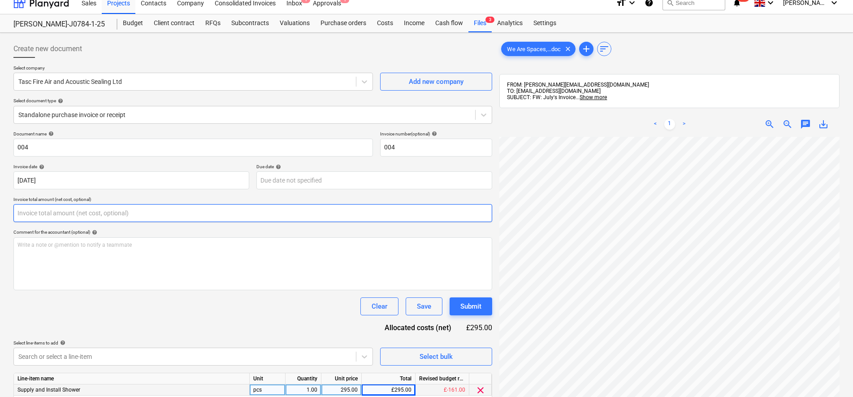
click at [104, 216] on input "text" at bounding box center [252, 213] width 479 height 18
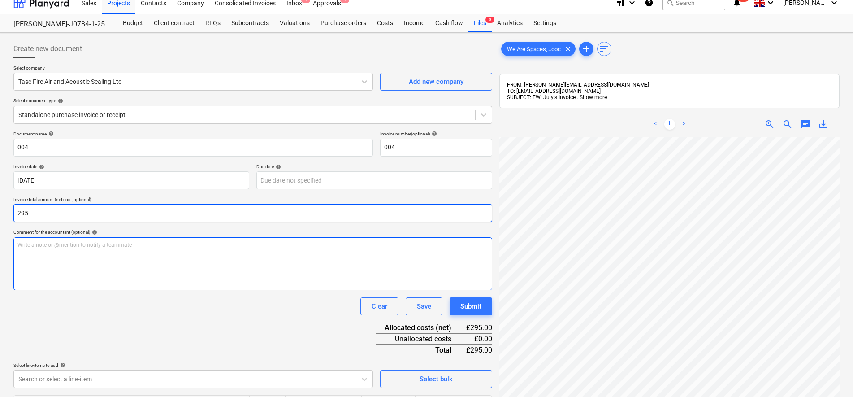
type input "295.00"
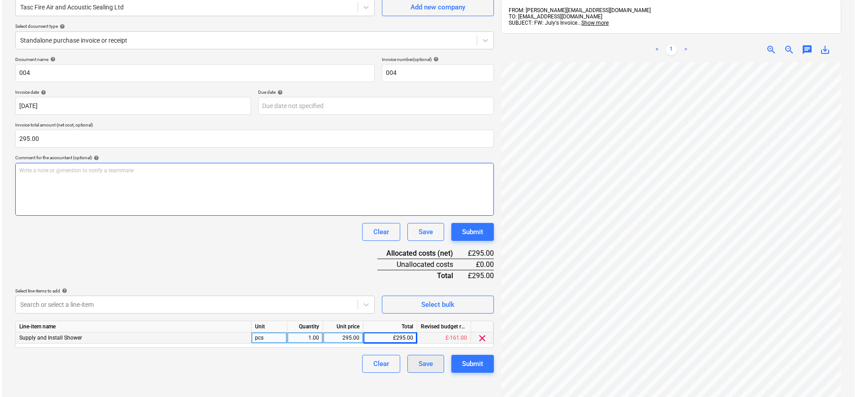
scroll to position [127, 0]
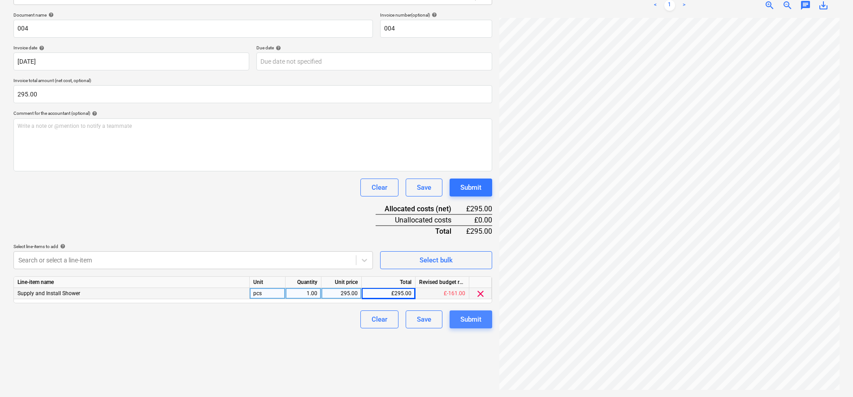
click at [484, 324] on button "Submit" at bounding box center [471, 319] width 43 height 18
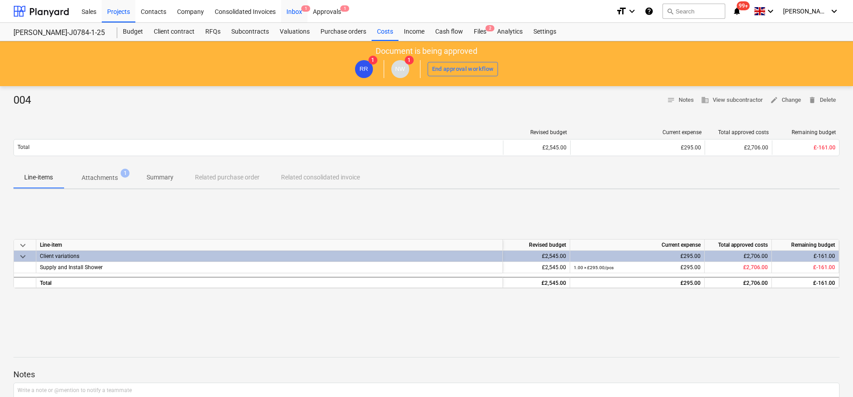
click at [301, 14] on div "Inbox 1" at bounding box center [294, 11] width 26 height 23
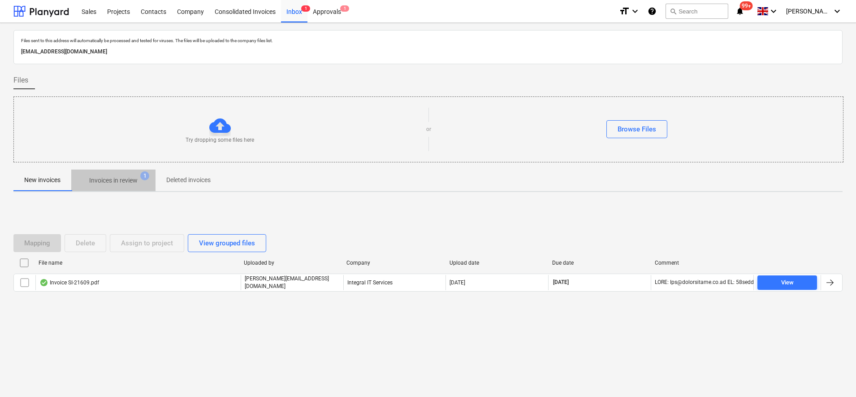
click at [130, 186] on span "Invoices in review 1" at bounding box center [113, 180] width 84 height 16
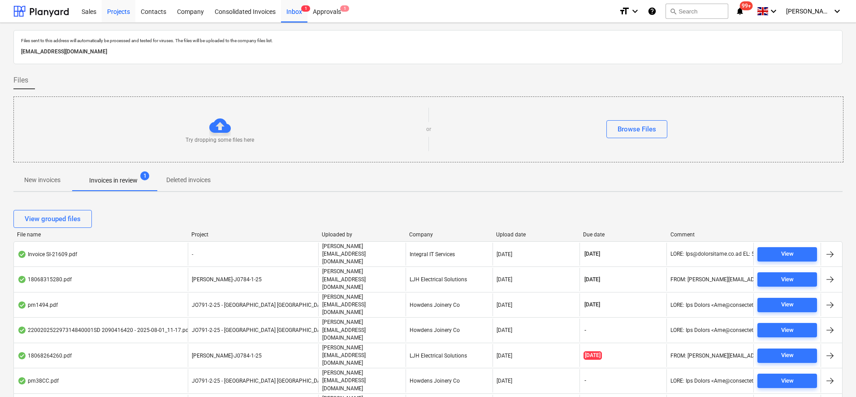
click at [126, 20] on div "Projects" at bounding box center [119, 11] width 34 height 23
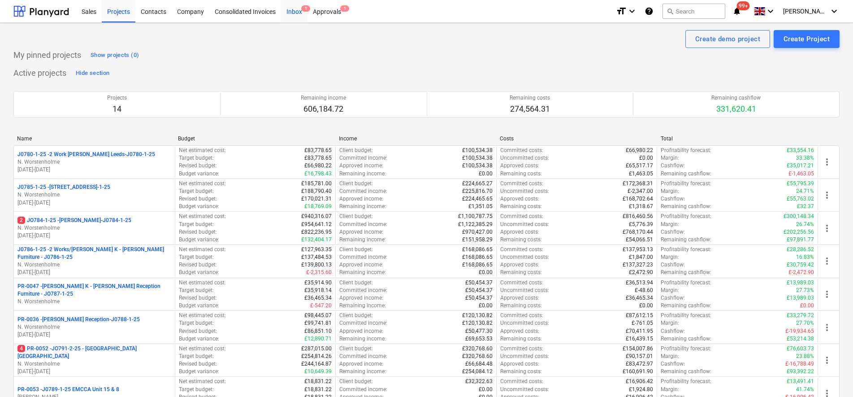
click at [302, 11] on div "Inbox 1" at bounding box center [294, 11] width 26 height 23
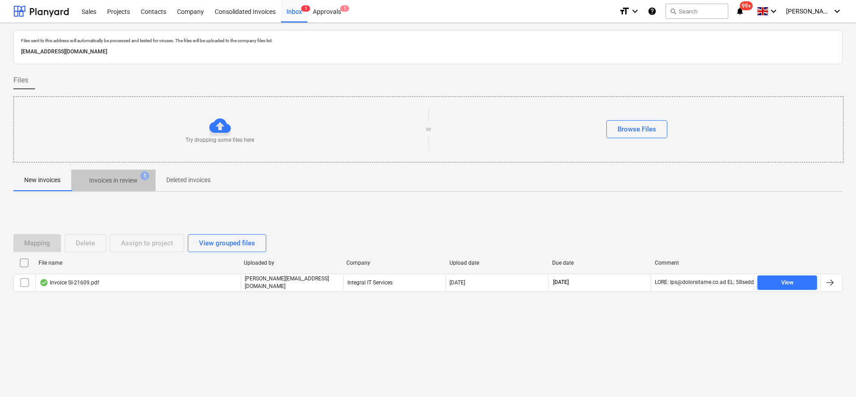
click at [126, 178] on p "Invoices in review" at bounding box center [113, 180] width 48 height 9
